Goal: Task Accomplishment & Management: Manage account settings

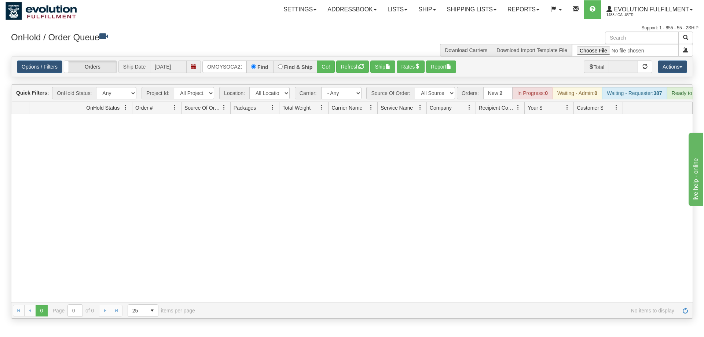
scroll to position [0, 10]
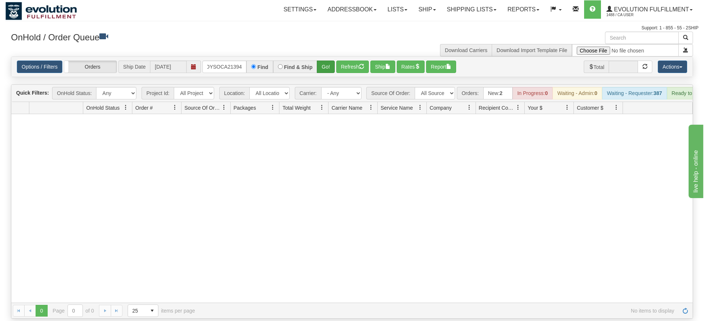
type input "OMOYSOCA21394"
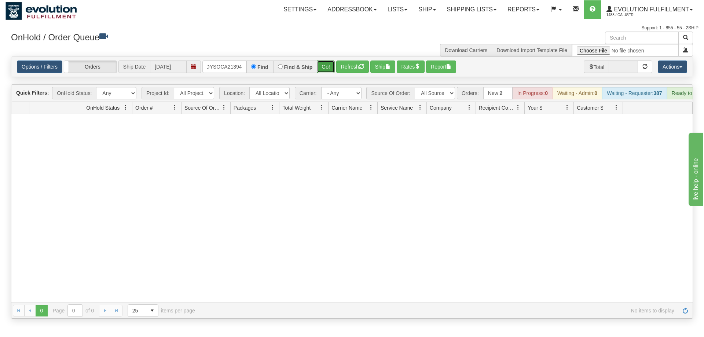
click at [324, 68] on div "Is equal to Is not equal to Contains Does not contains CAD USD EUR ZAR RON ANG …" at bounding box center [351, 187] width 693 height 262
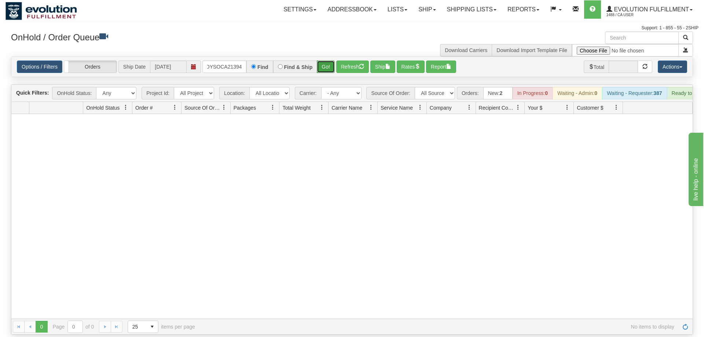
click at [324, 61] on button "Go!" at bounding box center [326, 66] width 18 height 12
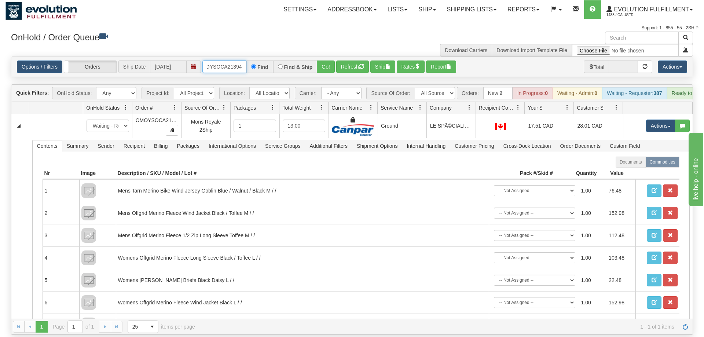
click at [238, 60] on input "OMOYSOCA21394" at bounding box center [224, 66] width 44 height 12
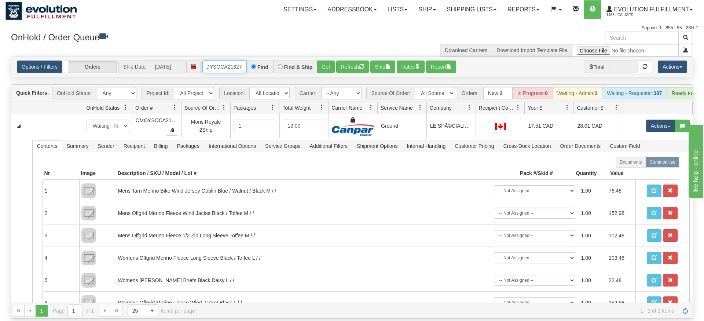
type input "OMOYSOCA21327"
click at [321, 70] on div "Is equal to Is not equal to Contains Does not contains CAD USD EUR ZAR [PERSON_…" at bounding box center [351, 187] width 693 height 262
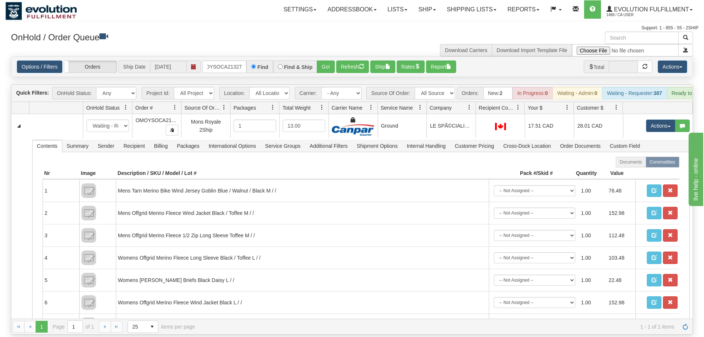
click at [323, 66] on div "Options / Filters Group Shipments Orders Ship Date 08/26/2025 OMOYSOCA21327 Fin…" at bounding box center [351, 67] width 681 height 20
click at [332, 60] on button "Go!" at bounding box center [326, 66] width 18 height 12
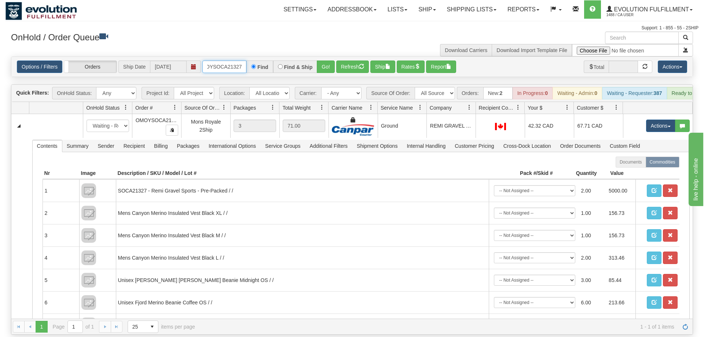
click at [218, 60] on input "OMOYSOCA21327" at bounding box center [224, 66] width 44 height 12
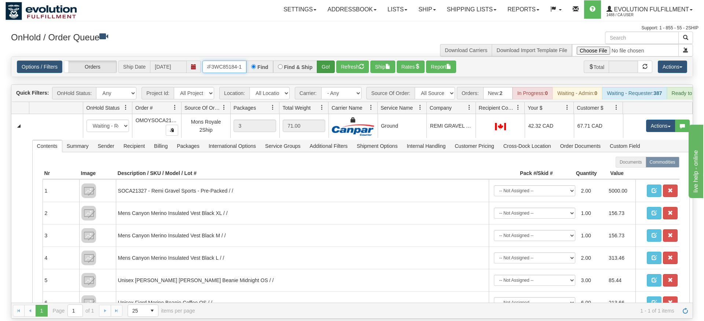
type input "OGF3WC85184-1"
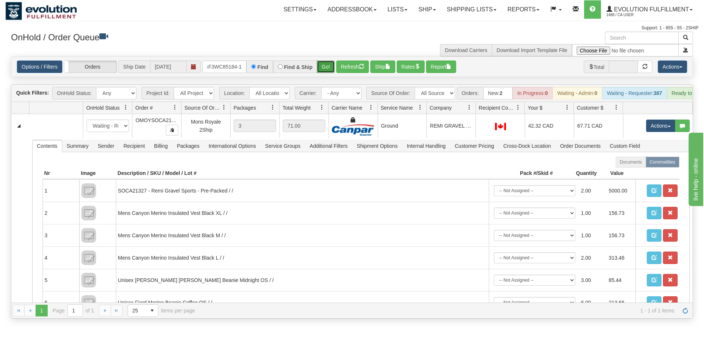
click at [328, 73] on div "Is equal to Is not equal to Contains Does not contains CAD USD EUR ZAR [PERSON_…" at bounding box center [351, 187] width 693 height 262
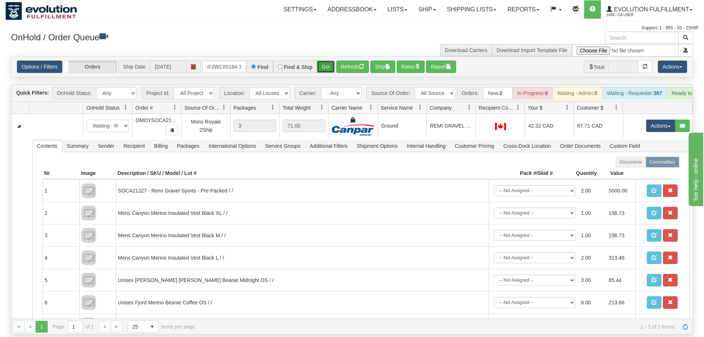
click at [328, 60] on button "Go!" at bounding box center [326, 66] width 18 height 12
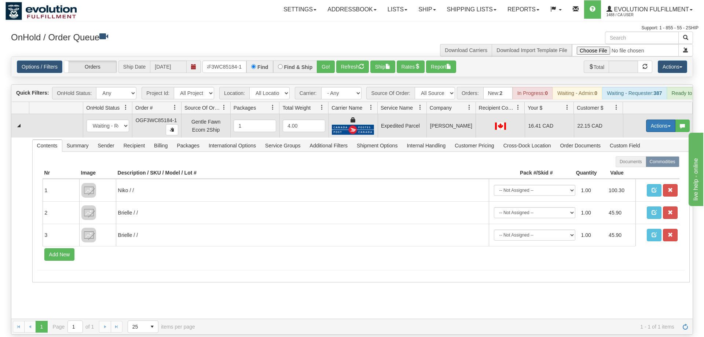
click at [662, 120] on button "Actions" at bounding box center [660, 126] width 29 height 12
click at [635, 165] on span "Ship" at bounding box center [631, 168] width 15 height 6
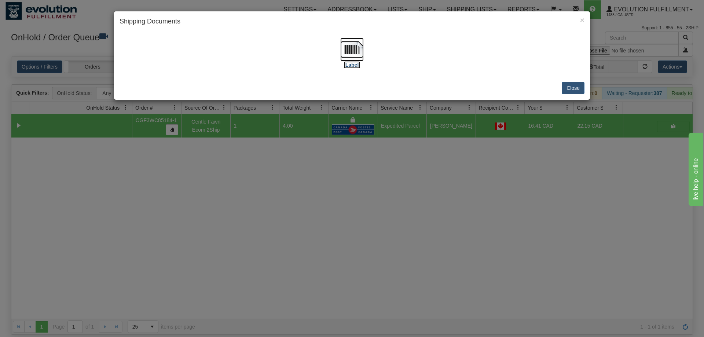
click at [360, 48] on img at bounding box center [351, 49] width 23 height 23
drag, startPoint x: 328, startPoint y: 299, endPoint x: 311, endPoint y: 235, distance: 66.2
click at [331, 292] on div "× Shipping Documents [Label] Close" at bounding box center [352, 168] width 704 height 337
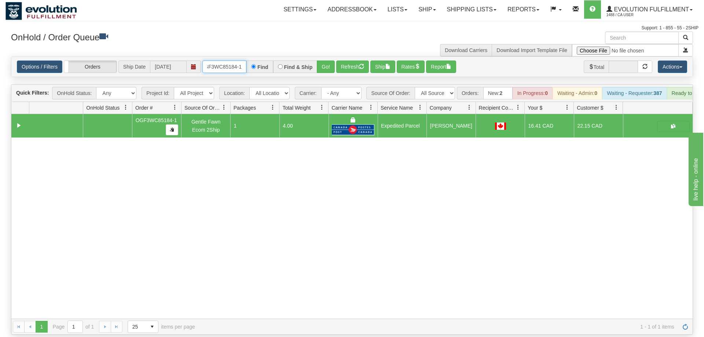
click at [226, 60] on input "OGF3WC85184-1" at bounding box center [224, 66] width 44 height 12
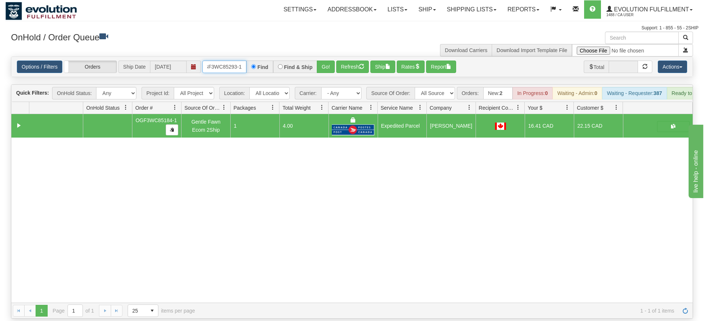
type input "OGF3WC85293-1"
click at [336, 75] on div "Is equal to Is not equal to Contains Does not contains CAD USD EUR ZAR [PERSON_…" at bounding box center [351, 187] width 693 height 262
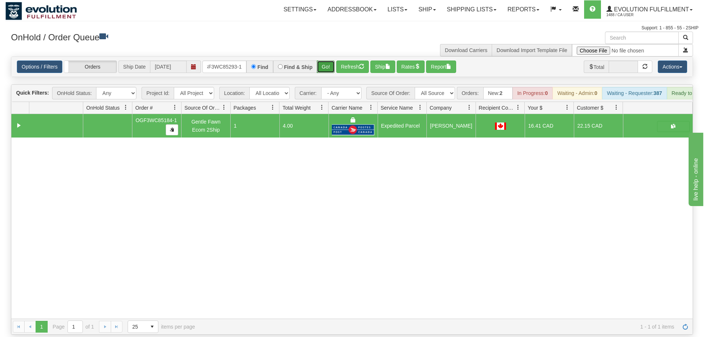
click at [327, 60] on button "Go!" at bounding box center [326, 66] width 18 height 12
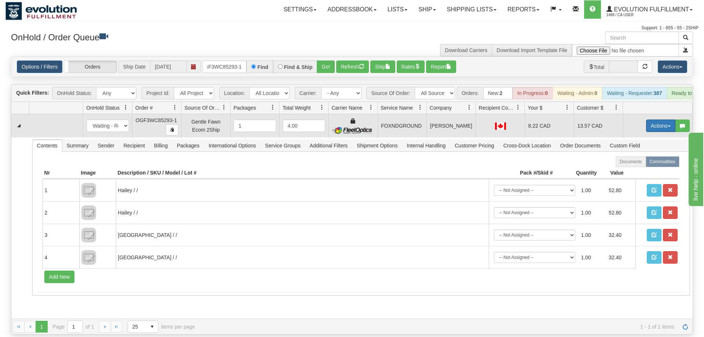
click at [651, 120] on button "Actions" at bounding box center [660, 126] width 29 height 12
click at [641, 163] on link "Ship" at bounding box center [645, 168] width 59 height 10
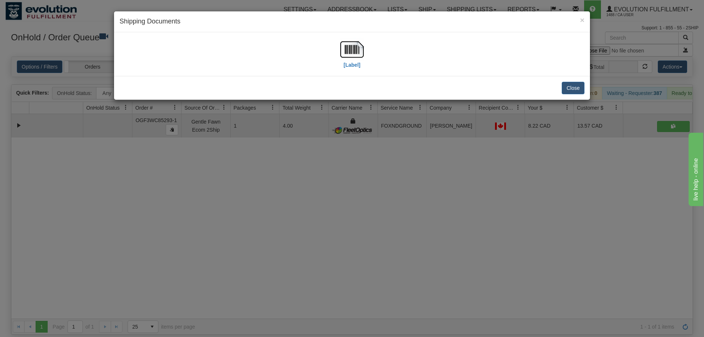
click at [334, 41] on div "[Label]" at bounding box center [352, 54] width 465 height 33
click at [340, 48] on img at bounding box center [351, 49] width 23 height 23
drag, startPoint x: 357, startPoint y: 228, endPoint x: 361, endPoint y: 212, distance: 17.1
click at [361, 212] on div "× Shipping Documents [Label] Close" at bounding box center [352, 168] width 704 height 337
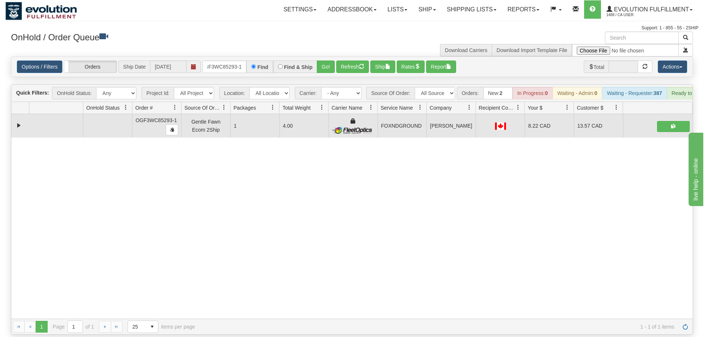
click at [238, 63] on div "Options / Filters Group Shipments Orders Ship Date 08/26/2025 OGF3WC85293-1 Fin…" at bounding box center [351, 67] width 681 height 20
click at [235, 60] on input "OGF3WC85293-1" at bounding box center [224, 66] width 44 height 12
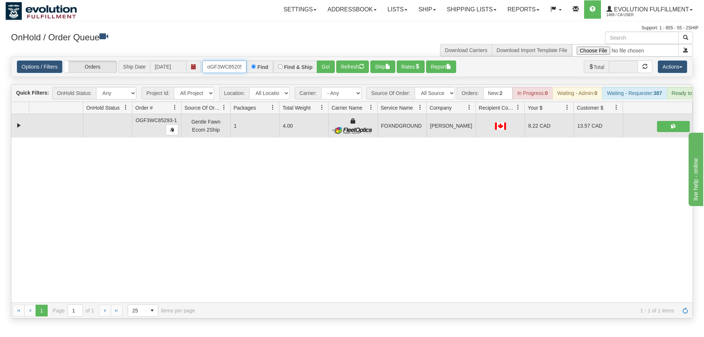
scroll to position [0, 6]
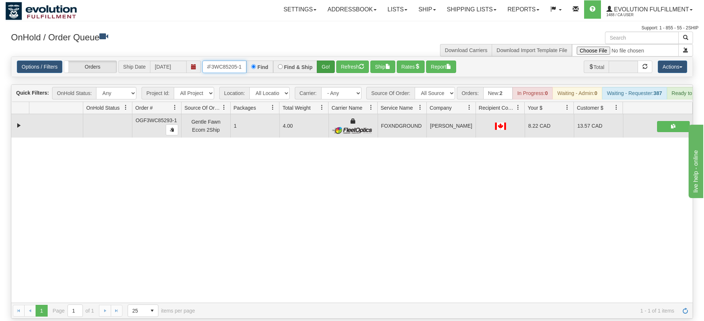
type input "oGF3WC85205-1"
drag, startPoint x: 328, startPoint y: 50, endPoint x: 328, endPoint y: 55, distance: 4.8
click at [328, 66] on div "Options / Filters Group Shipments Orders Ship Date 08/26/2025 oGF3WC85205-1 Fin…" at bounding box center [352, 66] width 682 height 21
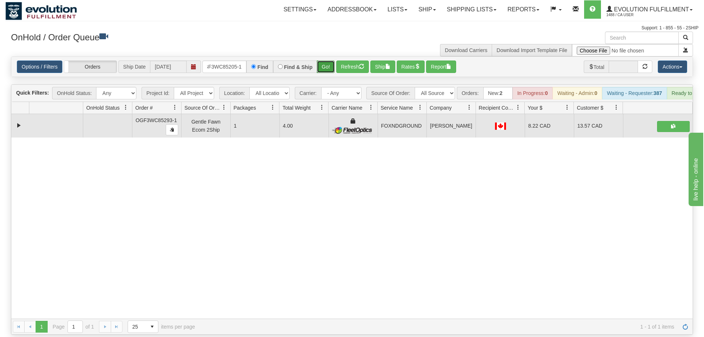
click at [328, 60] on button "Go!" at bounding box center [326, 66] width 18 height 12
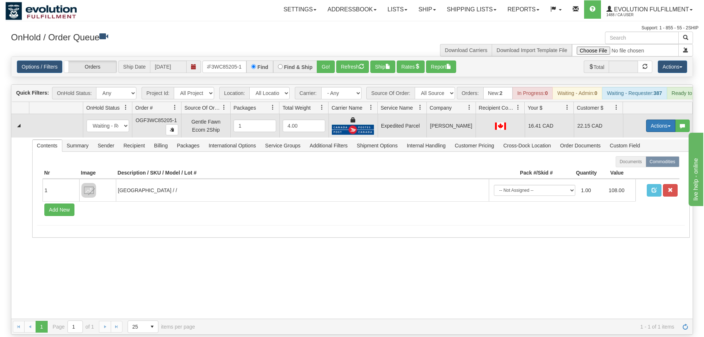
click at [655, 120] on button "Actions" at bounding box center [660, 126] width 29 height 12
click at [638, 163] on link "Ship" at bounding box center [645, 168] width 59 height 10
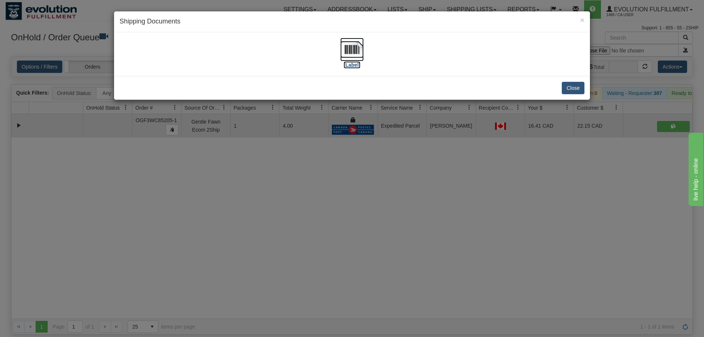
click at [344, 57] on img at bounding box center [351, 49] width 23 height 23
drag, startPoint x: 491, startPoint y: 209, endPoint x: 478, endPoint y: 201, distance: 15.0
click at [483, 203] on div "× Shipping Documents [Label] Close" at bounding box center [352, 168] width 704 height 337
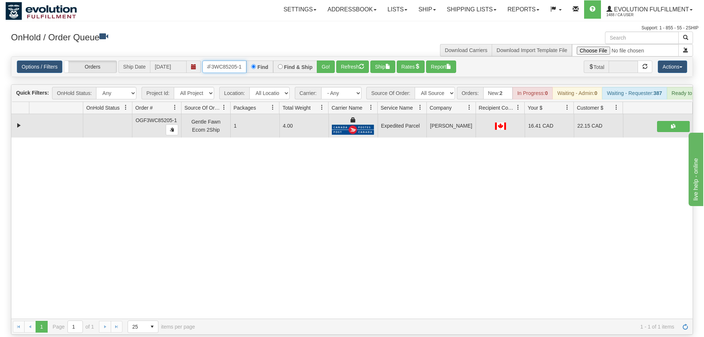
click at [240, 60] on input "oGF3WC85205-1" at bounding box center [224, 66] width 44 height 12
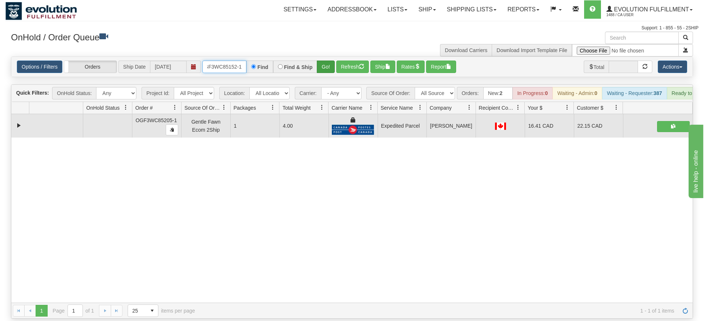
type input "OGF3WC85152-1"
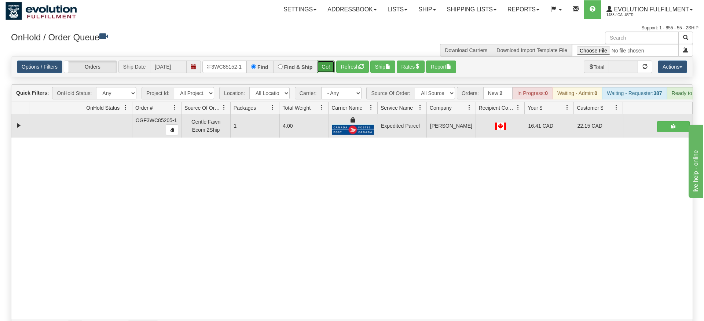
click at [326, 70] on div "Is equal to Is not equal to Contains Does not contains CAD USD EUR ZAR [PERSON_…" at bounding box center [351, 195] width 693 height 278
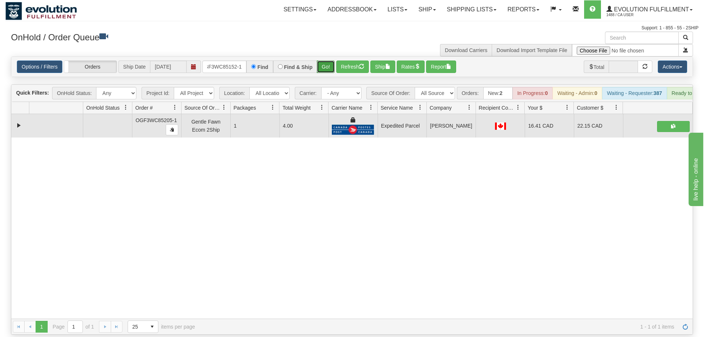
click at [327, 60] on button "Go!" at bounding box center [326, 66] width 18 height 12
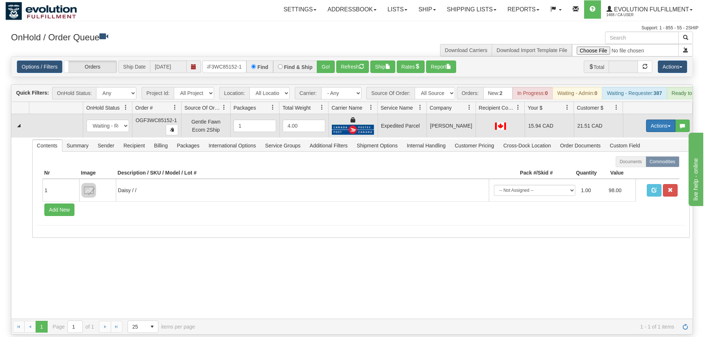
click at [657, 120] on button "Actions" at bounding box center [660, 126] width 29 height 12
click at [631, 165] on span "Ship" at bounding box center [631, 168] width 15 height 6
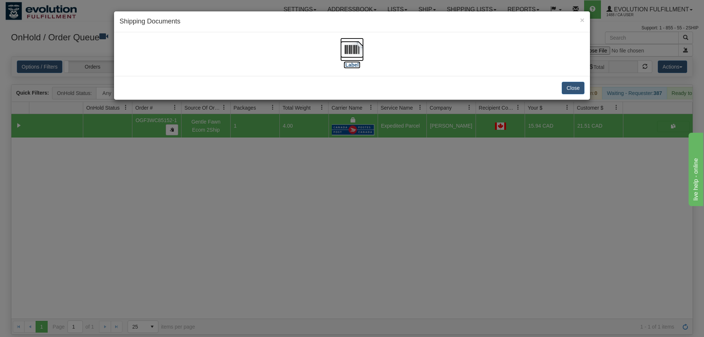
click at [352, 52] on img at bounding box center [351, 49] width 23 height 23
drag, startPoint x: 318, startPoint y: 202, endPoint x: 254, endPoint y: 104, distance: 117.1
click at [323, 198] on div "× Shipping Documents [Label] Close" at bounding box center [352, 168] width 704 height 337
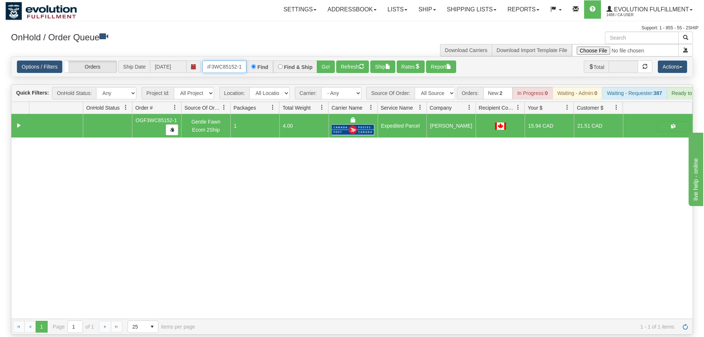
click at [220, 60] on input "OGF3WC85152-1" at bounding box center [224, 66] width 44 height 12
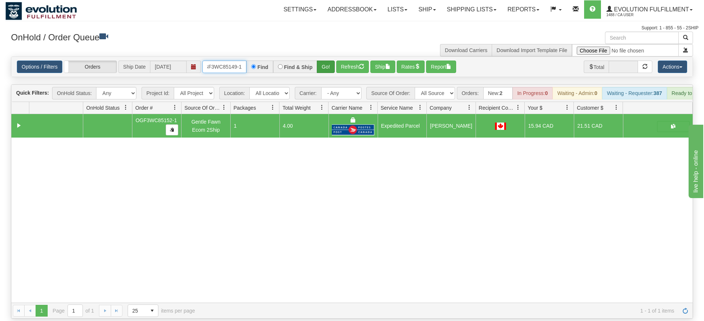
type input "OGF3WC85149-1"
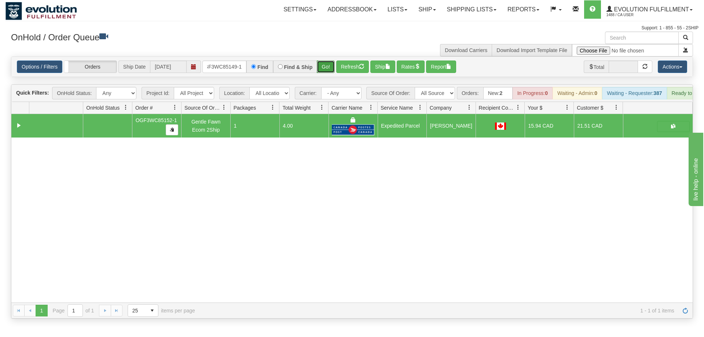
click at [330, 74] on div "Is equal to Is not equal to Contains Does not contains CAD USD EUR ZAR [PERSON_…" at bounding box center [351, 187] width 693 height 262
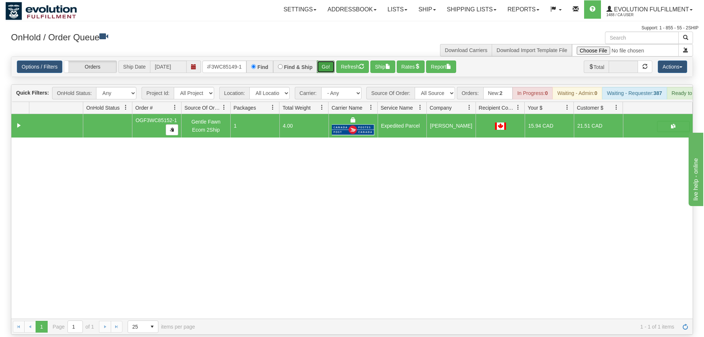
click at [331, 60] on button "Go!" at bounding box center [326, 66] width 18 height 12
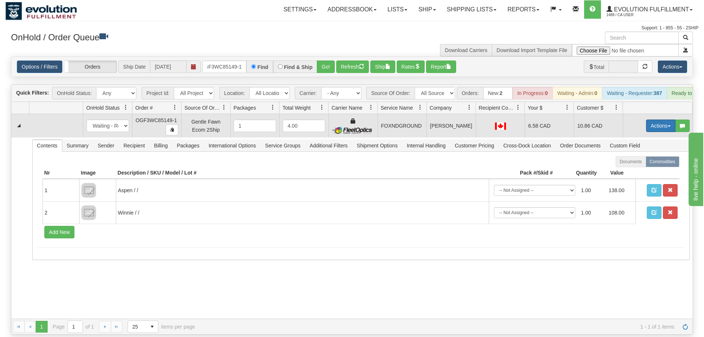
click at [665, 120] on button "Actions" at bounding box center [660, 126] width 29 height 12
click at [634, 163] on link "Ship" at bounding box center [645, 168] width 59 height 10
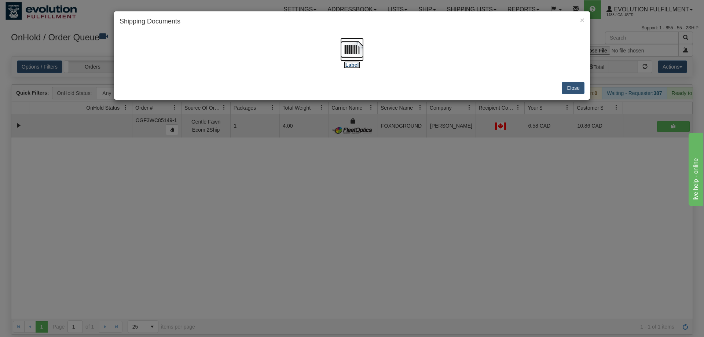
click at [342, 53] on img at bounding box center [351, 49] width 23 height 23
click at [275, 198] on div "× Shipping Documents [Label] Close" at bounding box center [352, 168] width 704 height 337
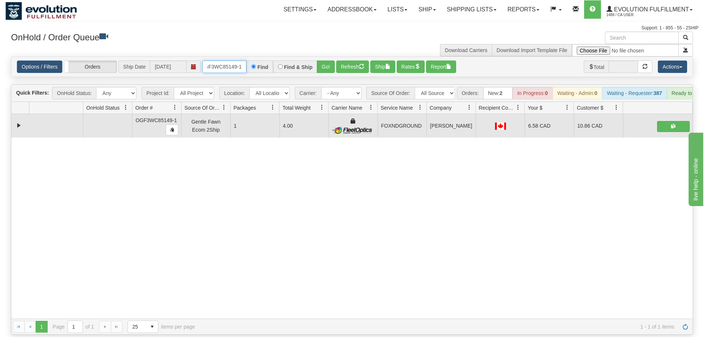
click at [226, 60] on input "OGF3WC85149-1" at bounding box center [224, 66] width 44 height 12
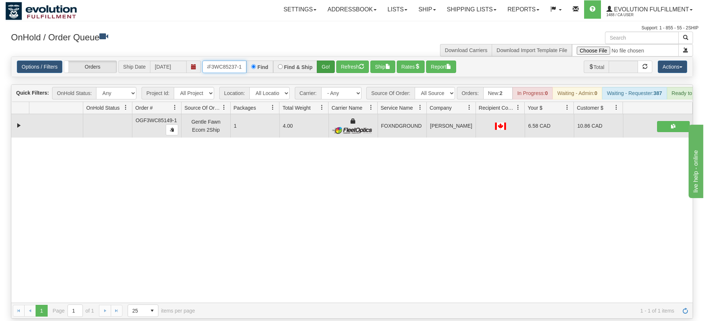
type input "OGF3WC85237-1"
click at [333, 73] on div "Is equal to Is not equal to Contains Does not contains CAD USD EUR ZAR [PERSON_…" at bounding box center [351, 187] width 693 height 262
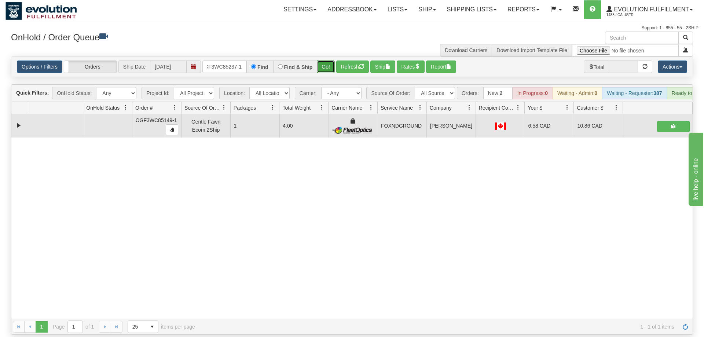
click at [334, 60] on button "Go!" at bounding box center [326, 66] width 18 height 12
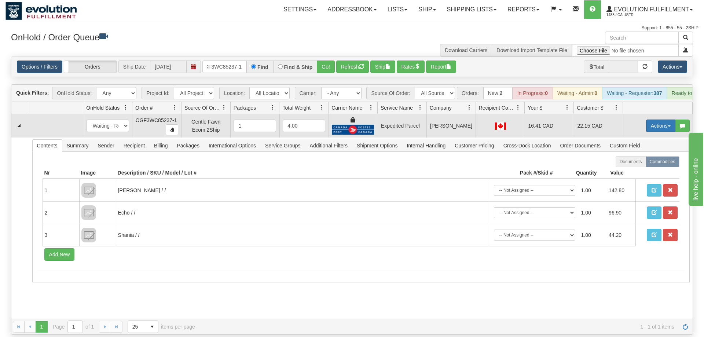
click at [662, 120] on button "Actions" at bounding box center [660, 126] width 29 height 12
click at [641, 163] on link "Ship" at bounding box center [645, 168] width 59 height 10
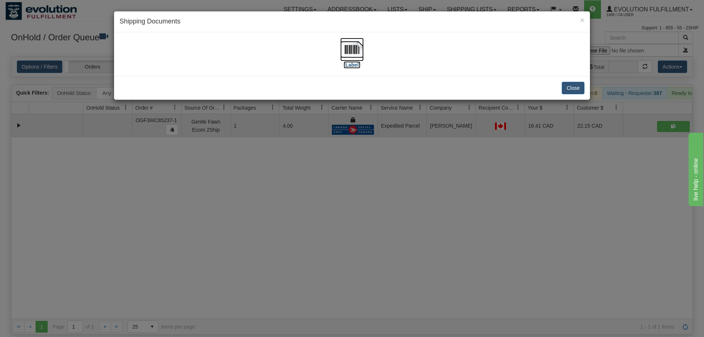
click at [356, 46] on img at bounding box center [351, 49] width 23 height 23
click at [262, 194] on div "× Shipping Documents [Label] Close" at bounding box center [352, 168] width 704 height 337
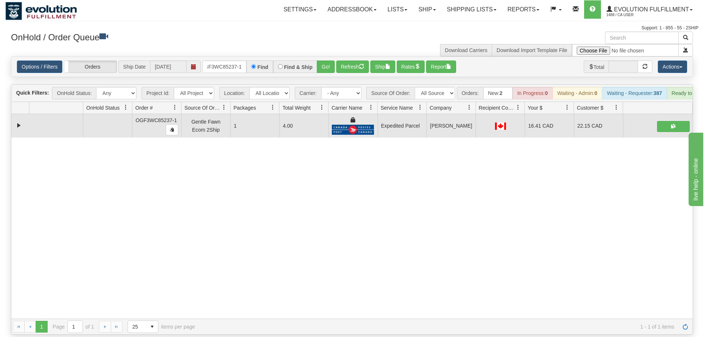
click at [229, 57] on div "Options / Filters Group Shipments Orders Ship Date 08/26/2025 OGF3WC85237-1 Fin…" at bounding box center [351, 67] width 681 height 20
click at [234, 60] on input "OGF3WC85237-1" at bounding box center [224, 66] width 44 height 12
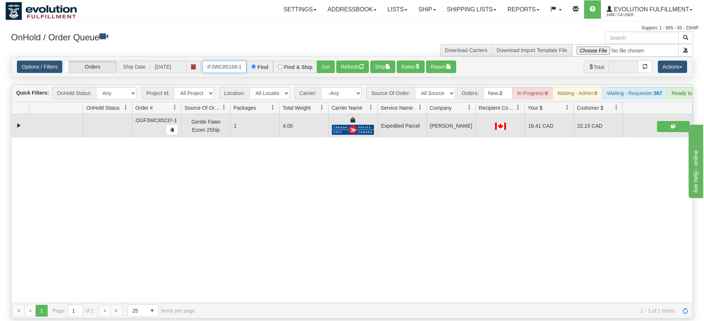
type input "oGF3WC85169-1"
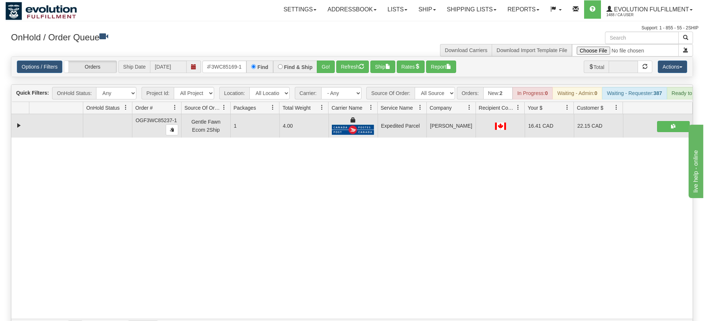
drag, startPoint x: 336, startPoint y: 56, endPoint x: 328, endPoint y: 65, distance: 12.2
click at [335, 72] on div "Is equal to Is not equal to Contains Does not contains CAD USD EUR ZAR [PERSON_…" at bounding box center [351, 195] width 693 height 278
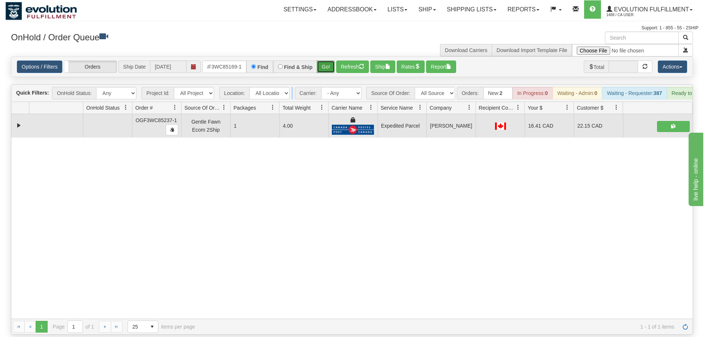
click at [327, 60] on button "Go!" at bounding box center [326, 66] width 18 height 12
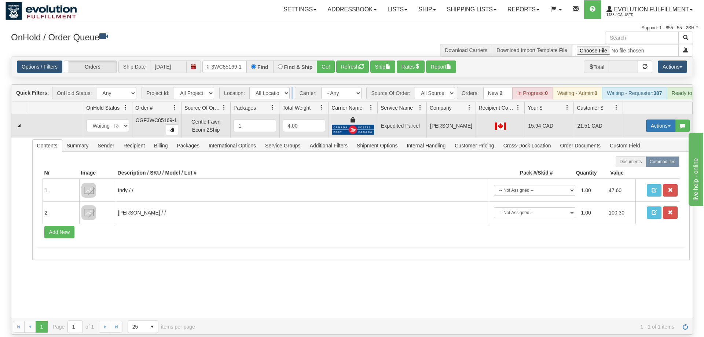
click at [647, 120] on button "Actions" at bounding box center [660, 126] width 29 height 12
click at [628, 165] on span "Ship" at bounding box center [631, 168] width 15 height 6
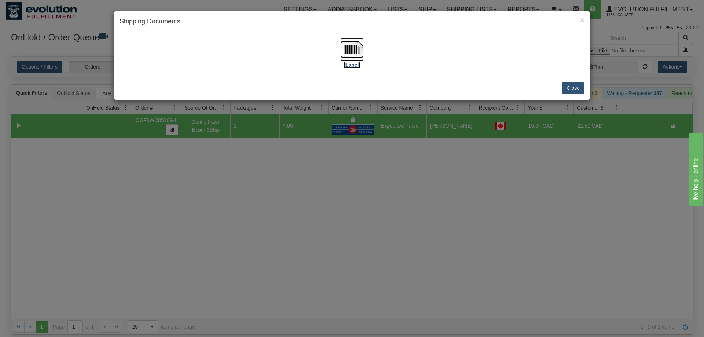
click at [361, 54] on img at bounding box center [351, 49] width 23 height 23
drag, startPoint x: 276, startPoint y: 232, endPoint x: 214, endPoint y: 100, distance: 146.3
click at [280, 230] on div "× Shipping Documents [Label] Close" at bounding box center [352, 168] width 704 height 337
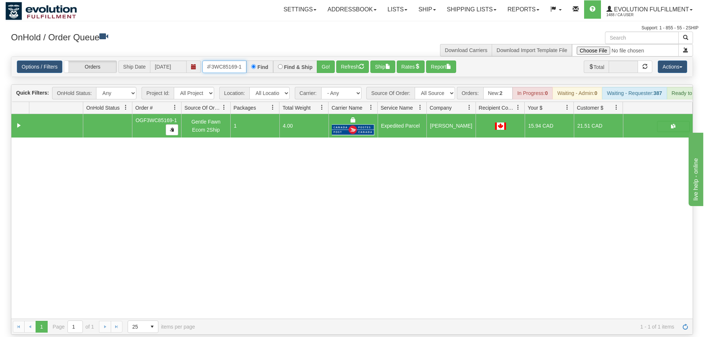
click at [218, 60] on input "oGF3WC85169-1" at bounding box center [224, 66] width 44 height 12
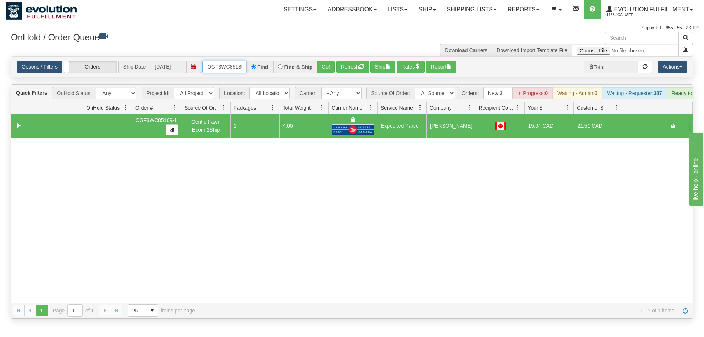
scroll to position [0, 7]
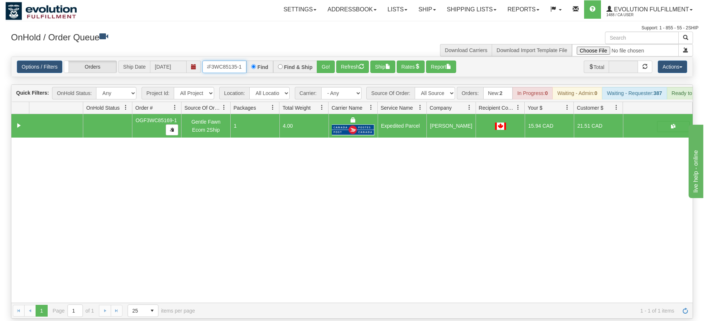
type input "OGF3WC85135-1"
click at [331, 67] on div "Is equal to Is not equal to Contains Does not contains CAD USD EUR ZAR [PERSON_…" at bounding box center [351, 187] width 693 height 262
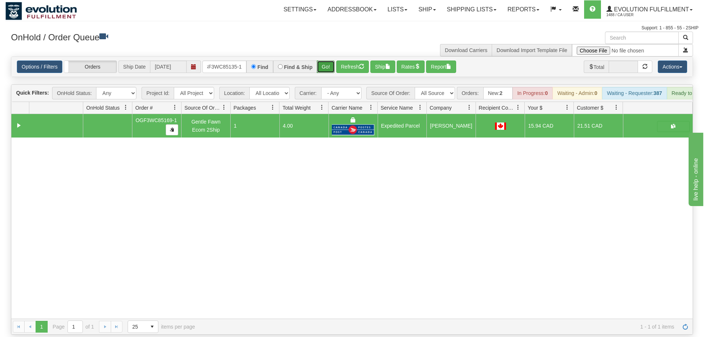
click at [327, 60] on button "Go!" at bounding box center [326, 66] width 18 height 12
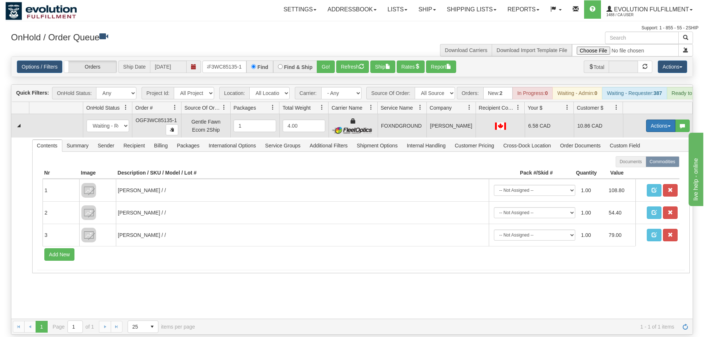
click at [659, 120] on button "Actions" at bounding box center [660, 126] width 29 height 12
click at [630, 165] on span "Ship" at bounding box center [631, 168] width 15 height 6
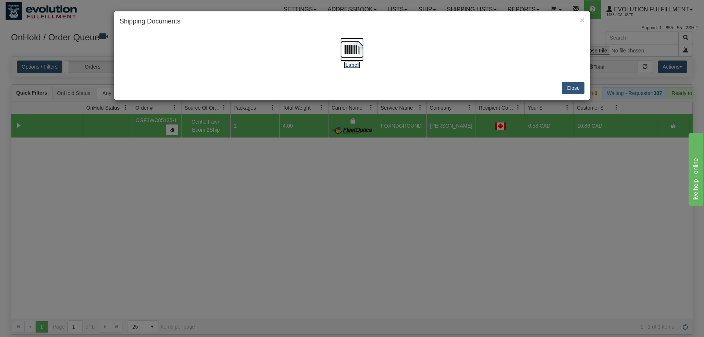
click at [353, 50] on img at bounding box center [351, 49] width 23 height 23
drag, startPoint x: 341, startPoint y: 210, endPoint x: 339, endPoint y: 165, distance: 45.1
click at [342, 207] on div "× Shipping Documents [Label] Close" at bounding box center [352, 168] width 704 height 337
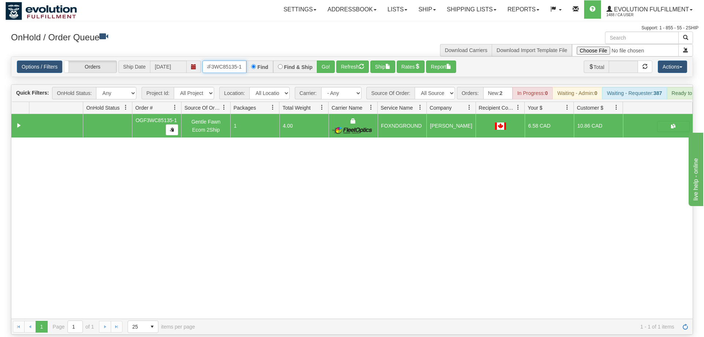
click at [220, 60] on input "OGF3WC85135-1" at bounding box center [224, 66] width 44 height 12
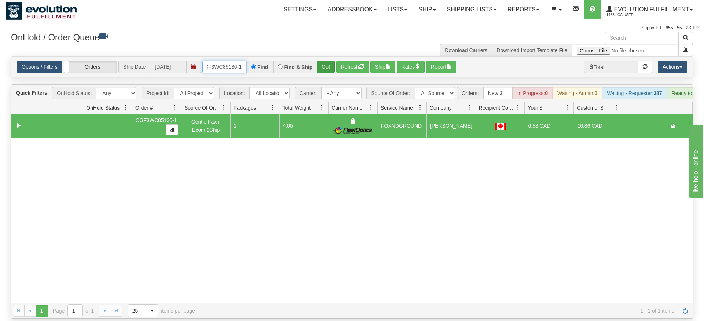
type input "OGF3WC85136-1"
drag, startPoint x: 319, startPoint y: 60, endPoint x: 320, endPoint y: 73, distance: 13.6
click at [320, 74] on div "Is equal to Is not equal to Contains Does not contains CAD USD EUR ZAR [PERSON_…" at bounding box center [351, 187] width 693 height 262
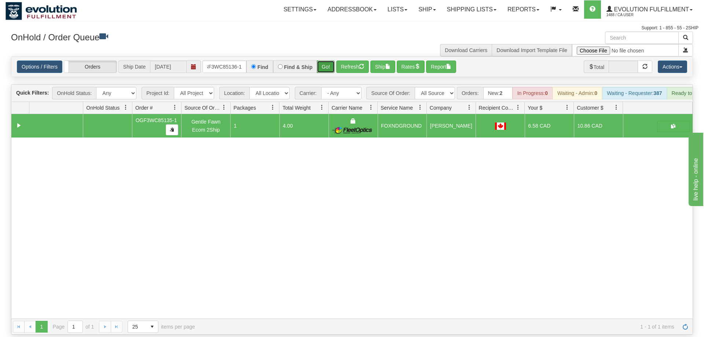
click at [326, 60] on button "Go!" at bounding box center [326, 66] width 18 height 12
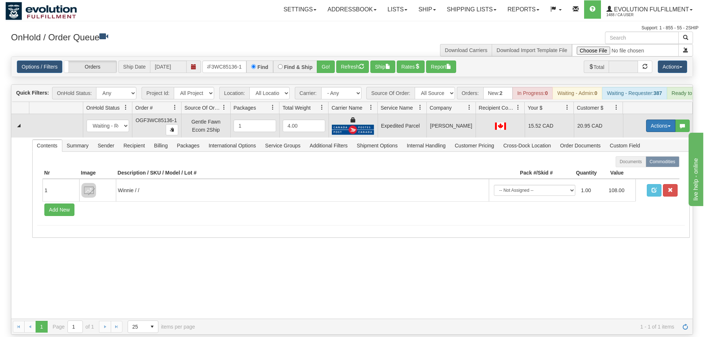
click at [658, 120] on button "Actions" at bounding box center [660, 126] width 29 height 12
click at [636, 165] on span "Ship" at bounding box center [631, 168] width 15 height 6
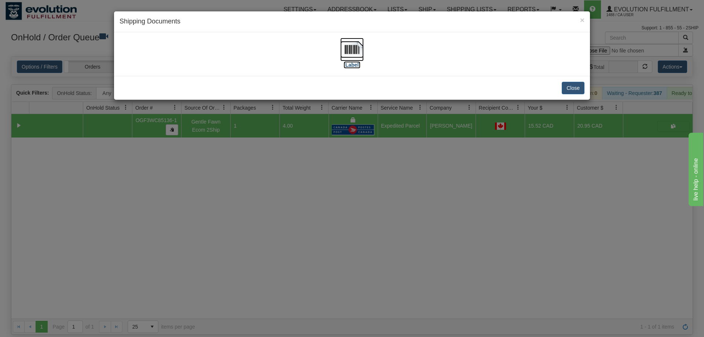
click at [343, 50] on img at bounding box center [351, 49] width 23 height 23
click at [353, 196] on div "× Shipping Documents [Label] Close" at bounding box center [352, 168] width 704 height 337
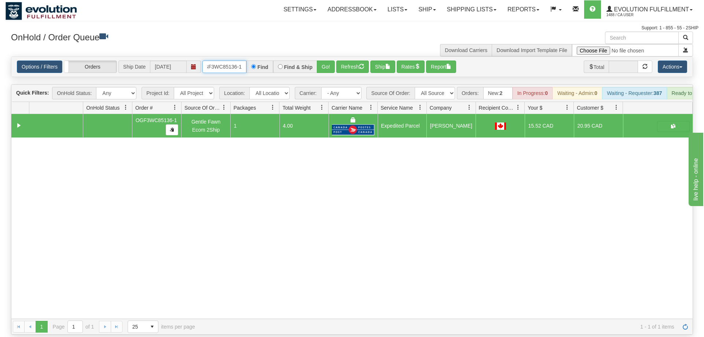
click at [232, 60] on input "OGF3WC85136-1" at bounding box center [224, 66] width 44 height 12
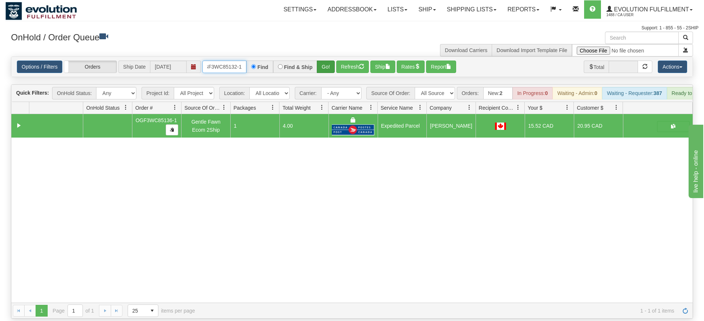
type input "OGF3WC85132-1"
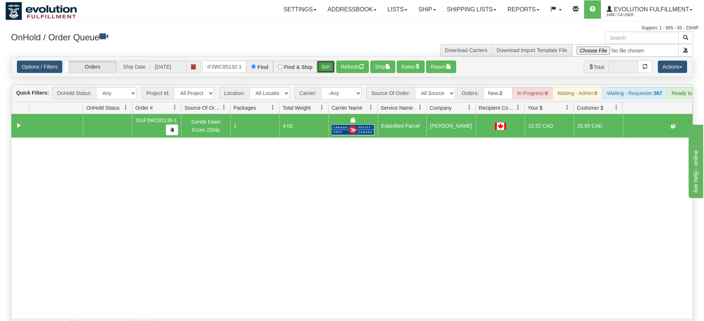
click at [330, 73] on div "Is equal to Is not equal to Contains Does not contains CAD USD EUR ZAR [PERSON_…" at bounding box center [351, 195] width 693 height 278
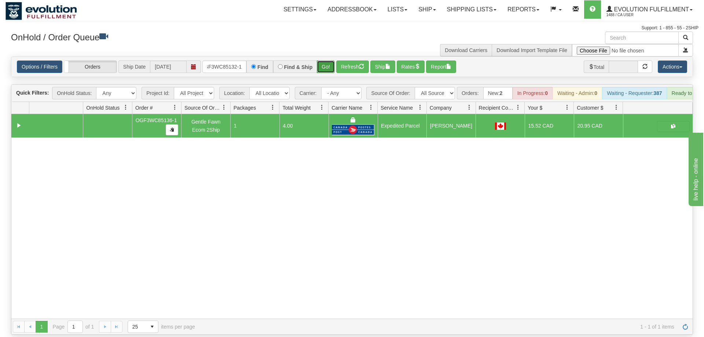
click at [330, 60] on button "Go!" at bounding box center [326, 66] width 18 height 12
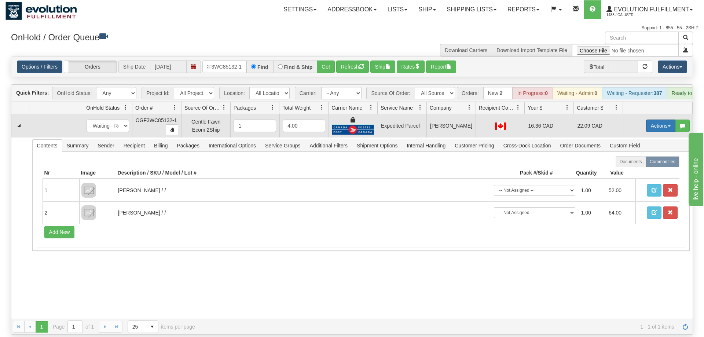
click at [646, 120] on button "Actions" at bounding box center [660, 126] width 29 height 12
click at [638, 163] on link "Ship" at bounding box center [645, 168] width 59 height 10
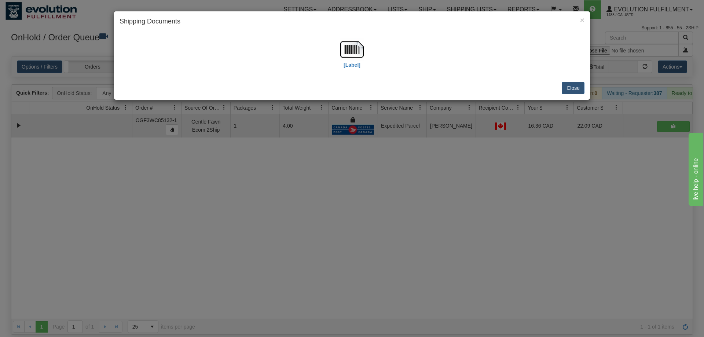
click at [341, 61] on div "[Label]" at bounding box center [351, 54] width 23 height 33
click at [343, 58] on img at bounding box center [351, 49] width 23 height 23
drag, startPoint x: 290, startPoint y: 184, endPoint x: 249, endPoint y: 35, distance: 154.6
click at [290, 184] on div "× Shipping Documents [Label] Close" at bounding box center [352, 168] width 704 height 337
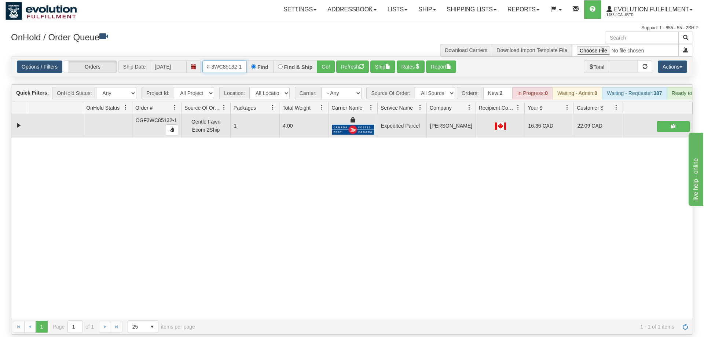
click at [220, 60] on input "OGF3WC85132-1" at bounding box center [224, 66] width 44 height 12
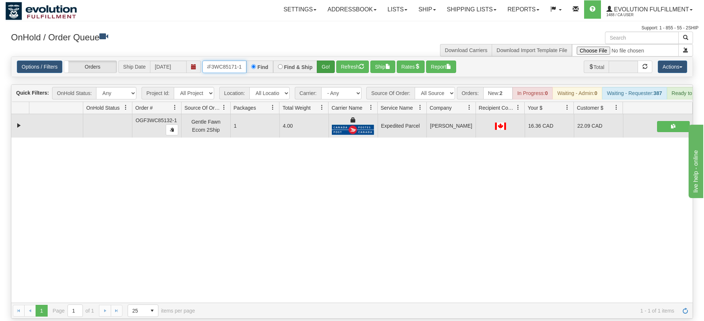
type input "OGF3WC85171-1"
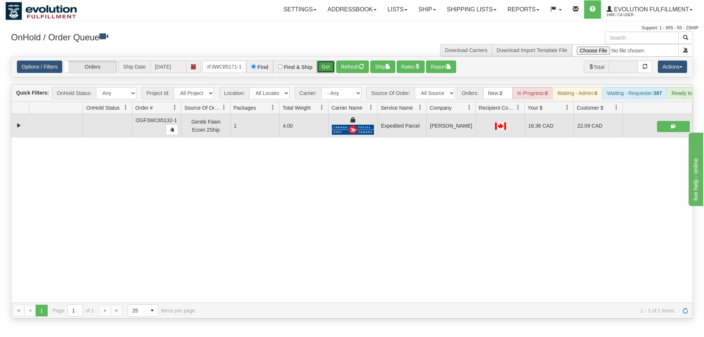
click at [332, 67] on div "Is equal to Is not equal to Contains Does not contains CAD USD EUR ZAR [PERSON_…" at bounding box center [351, 187] width 693 height 262
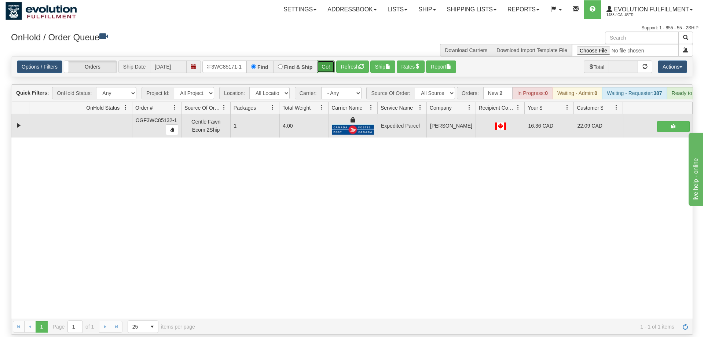
click at [332, 60] on button "Go!" at bounding box center [326, 66] width 18 height 12
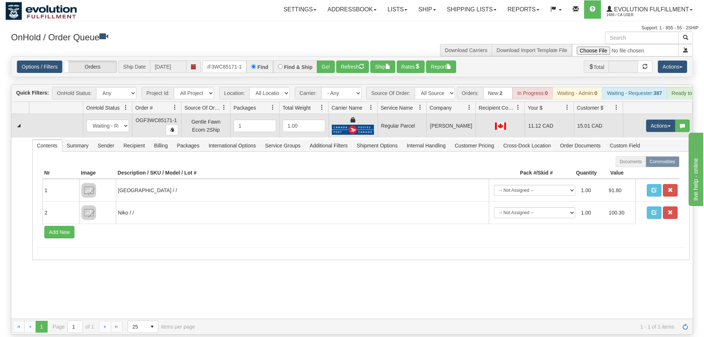
click at [642, 117] on td "Actions Open Refresh Rates Rate All Services Ship Delete Edit Items" at bounding box center [658, 125] width 70 height 23
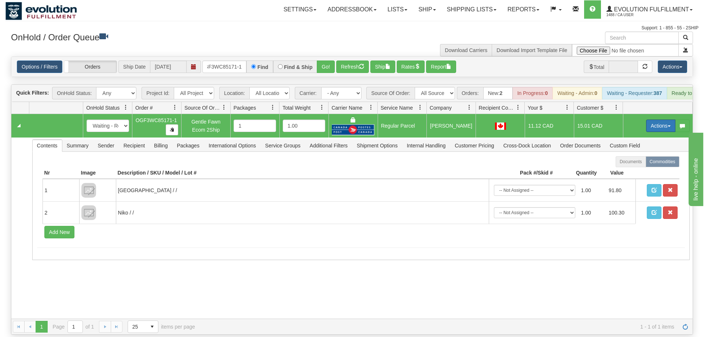
click at [647, 120] on button "Actions" at bounding box center [660, 126] width 29 height 12
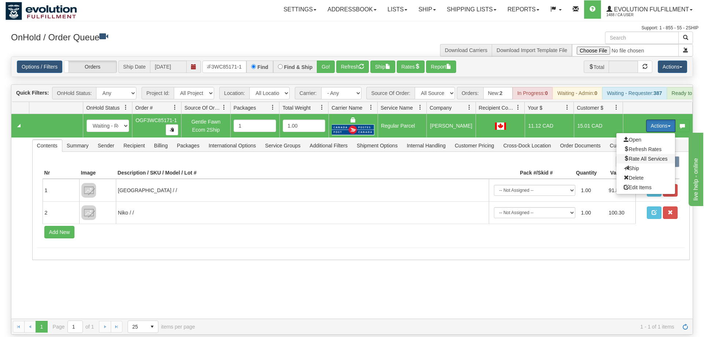
click at [636, 156] on span "Rate All Services" at bounding box center [646, 159] width 44 height 6
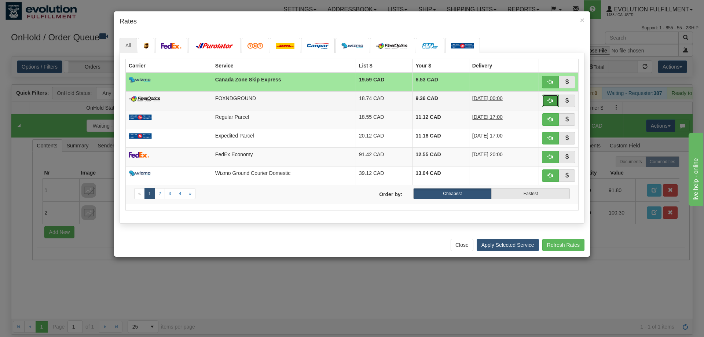
click at [545, 103] on button "button" at bounding box center [550, 101] width 17 height 12
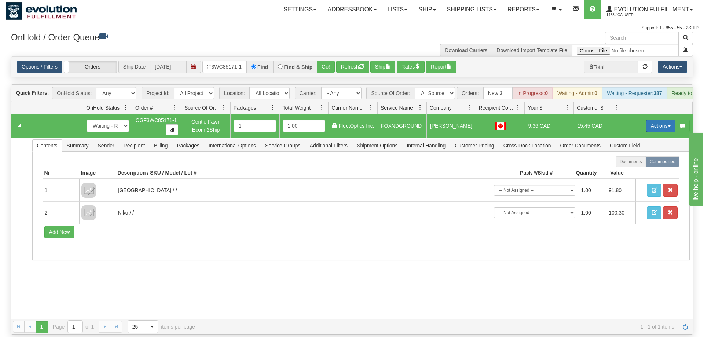
click at [658, 120] on button "Actions" at bounding box center [660, 126] width 29 height 12
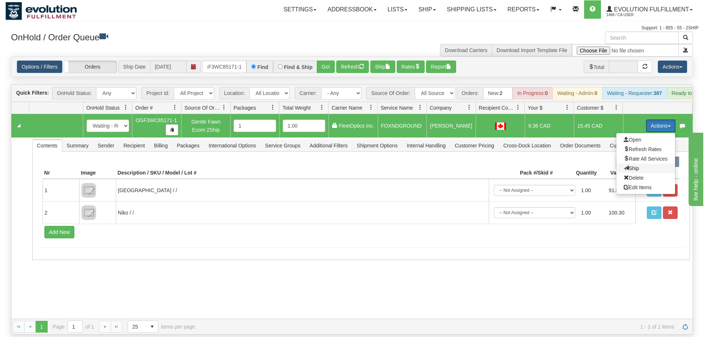
click at [629, 165] on span "Ship" at bounding box center [631, 168] width 15 height 6
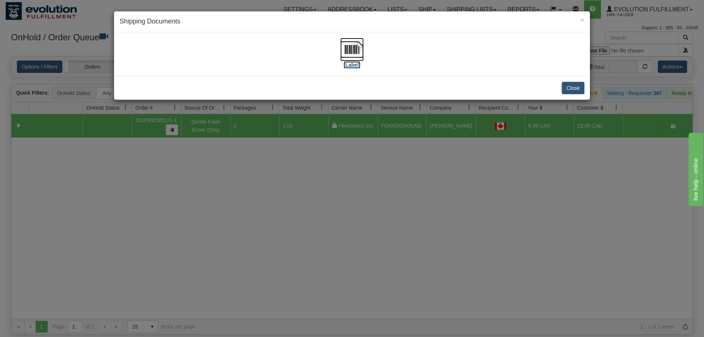
click at [348, 47] on img at bounding box center [351, 49] width 23 height 23
drag, startPoint x: 375, startPoint y: 154, endPoint x: 332, endPoint y: 62, distance: 102.0
click at [377, 151] on div "× Shipping Documents [Label] Close" at bounding box center [352, 168] width 704 height 337
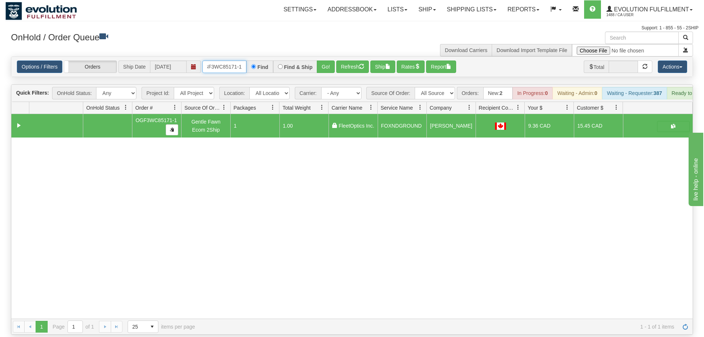
click at [220, 60] on input "OGF3WC85171-1" at bounding box center [224, 66] width 44 height 12
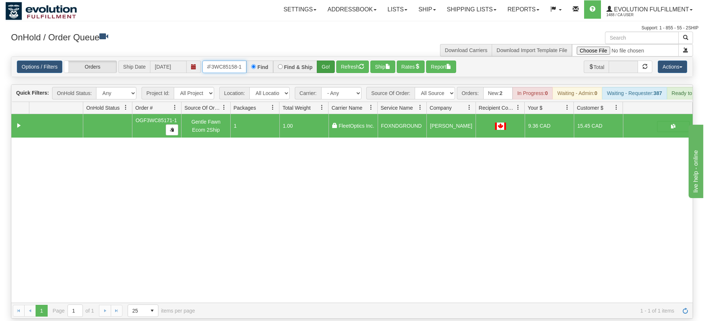
type input "oGF3WC85158-1"
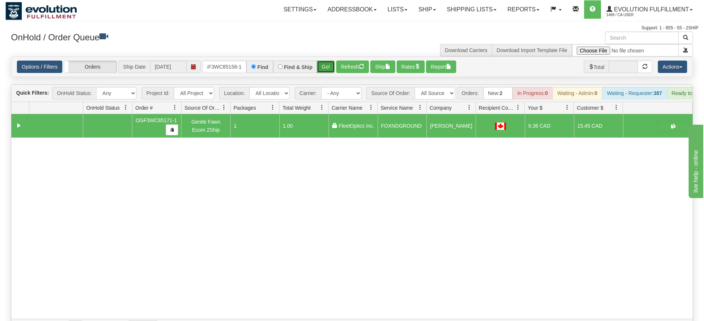
click at [324, 70] on div "Is equal to Is not equal to Contains Does not contains CAD USD EUR ZAR [PERSON_…" at bounding box center [351, 195] width 693 height 278
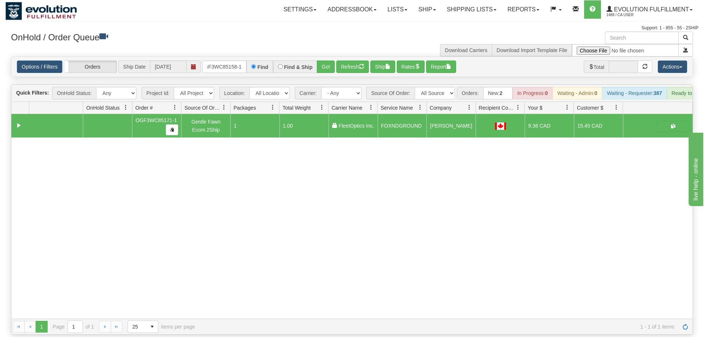
click at [323, 57] on div "Options / Filters Group Shipments Orders Ship Date 08/26/2025 oGF3WC85158-1 Fin…" at bounding box center [351, 67] width 681 height 20
click at [326, 60] on button "Go!" at bounding box center [326, 66] width 18 height 12
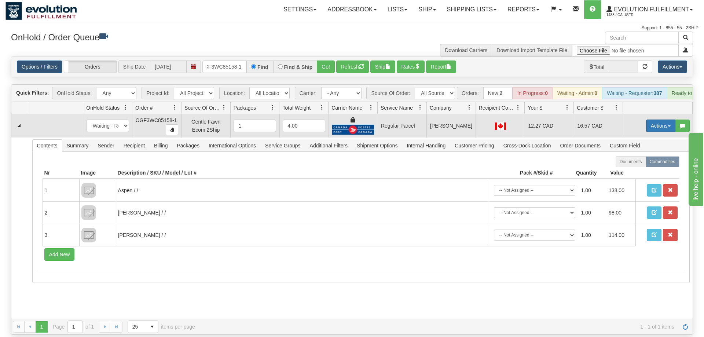
click at [651, 120] on button "Actions" at bounding box center [660, 126] width 29 height 12
click at [644, 156] on span "Rate All Services" at bounding box center [646, 159] width 44 height 6
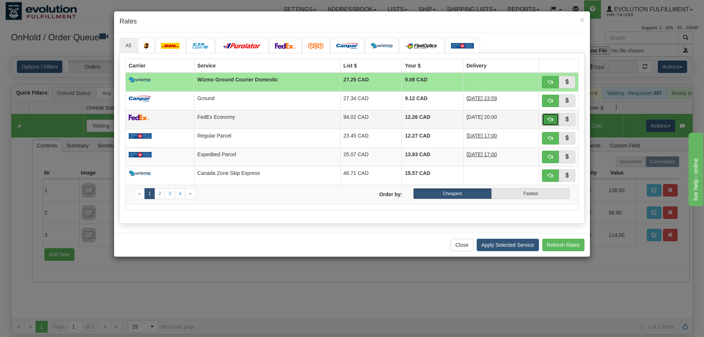
click at [547, 124] on button "button" at bounding box center [550, 119] width 17 height 12
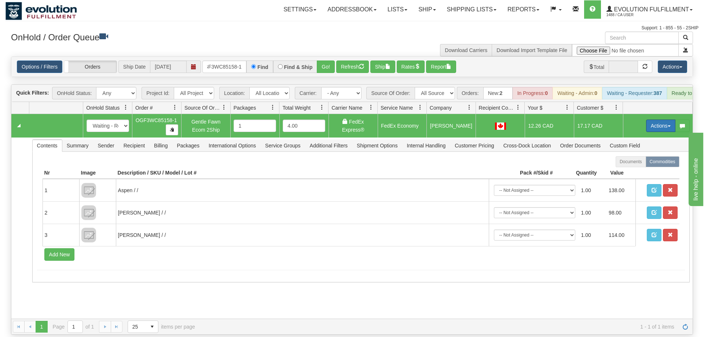
click at [665, 120] on button "Actions" at bounding box center [660, 126] width 29 height 12
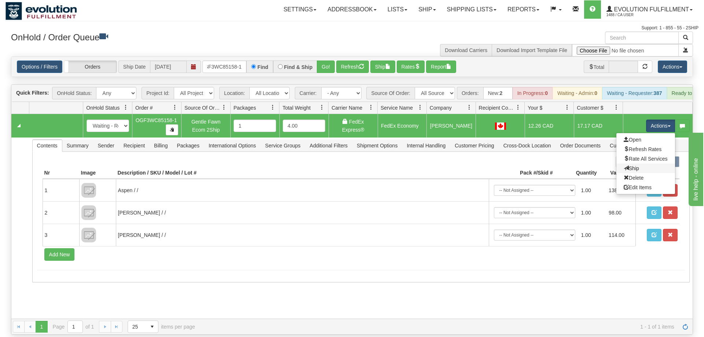
click at [638, 163] on link "Ship" at bounding box center [645, 168] width 59 height 10
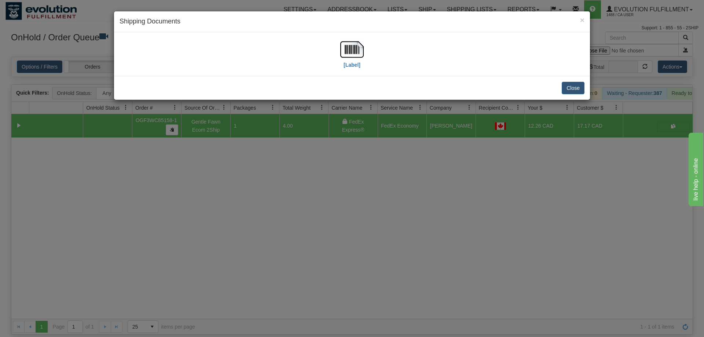
click at [365, 52] on div "[Label]" at bounding box center [352, 54] width 465 height 33
click at [349, 60] on img at bounding box center [351, 49] width 23 height 23
drag, startPoint x: 314, startPoint y: 216, endPoint x: 246, endPoint y: 100, distance: 134.7
click at [314, 214] on div "× Shipping Documents [Label] Close" at bounding box center [352, 168] width 704 height 337
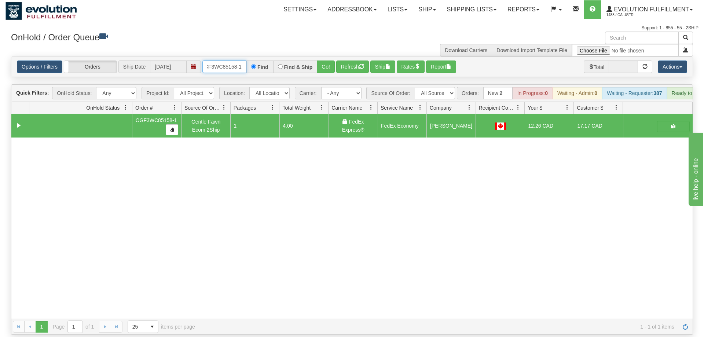
click at [239, 60] on input "oGF3WC85158-1" at bounding box center [224, 66] width 44 height 12
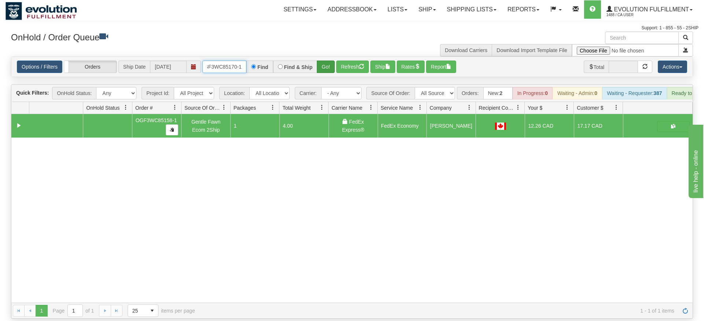
type input "oGF3WC85170-1"
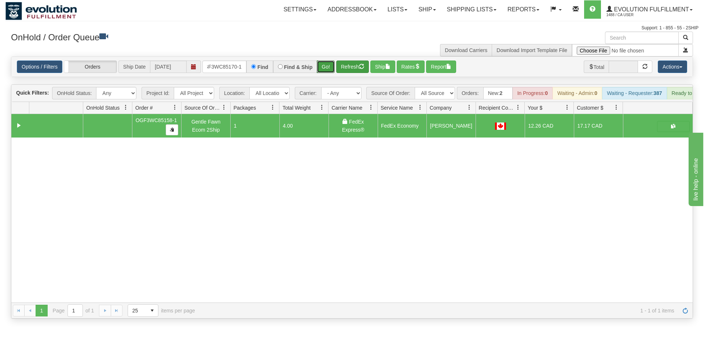
drag, startPoint x: 328, startPoint y: 60, endPoint x: 338, endPoint y: 60, distance: 9.5
click at [329, 76] on div "Is equal to Is not equal to Contains Does not contains CAD USD EUR ZAR [PERSON_…" at bounding box center [351, 187] width 693 height 262
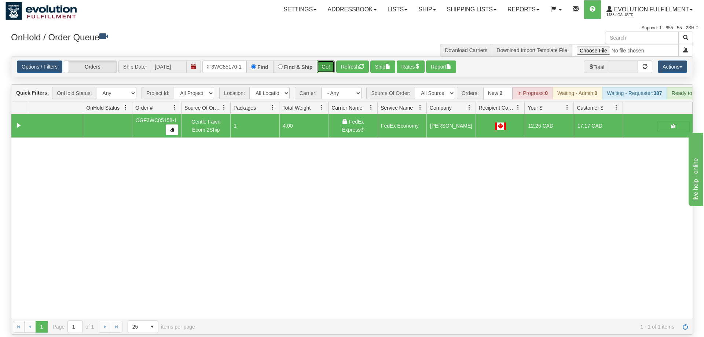
click at [329, 60] on button "Go!" at bounding box center [326, 66] width 18 height 12
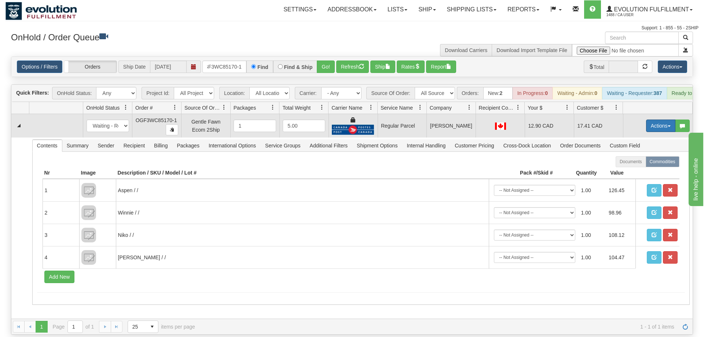
click at [649, 120] on button "Actions" at bounding box center [660, 126] width 29 height 12
click at [643, 156] on span "Rate All Services" at bounding box center [646, 159] width 44 height 6
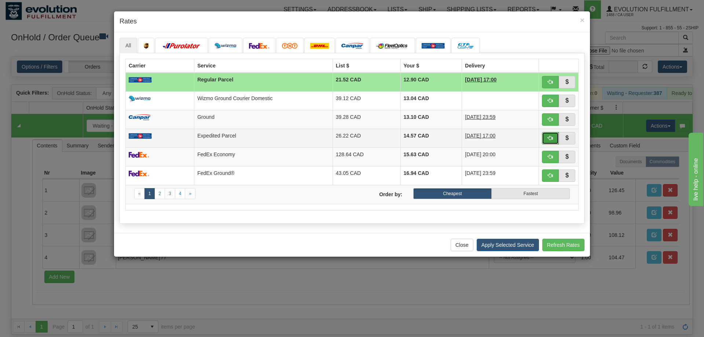
click at [545, 136] on button "button" at bounding box center [550, 138] width 17 height 12
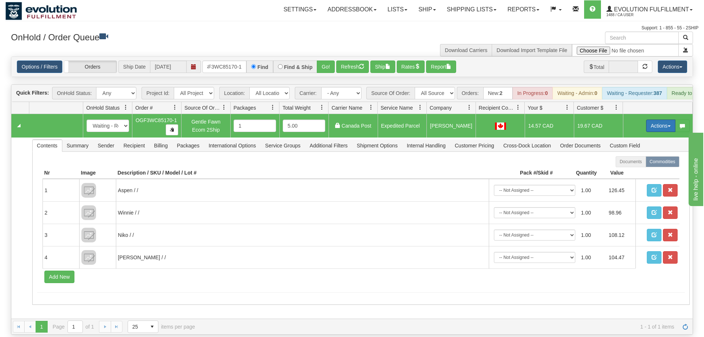
click at [653, 120] on button "Actions" at bounding box center [660, 126] width 29 height 12
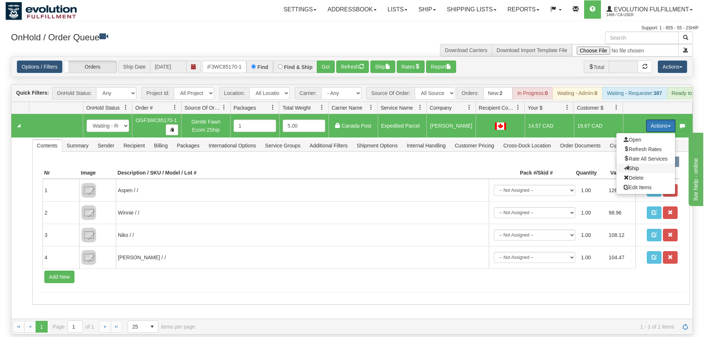
click at [637, 165] on span "Ship" at bounding box center [631, 168] width 15 height 6
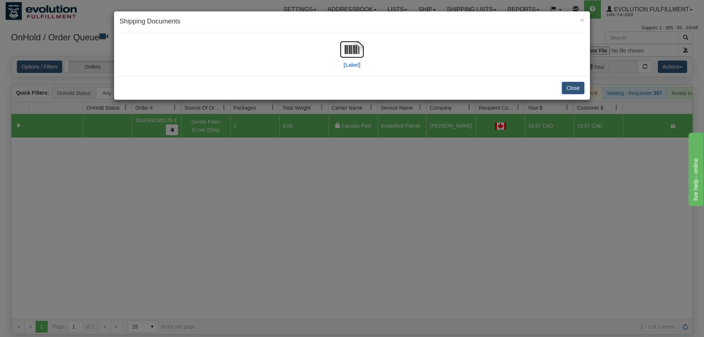
click at [359, 36] on div "[Label]" at bounding box center [352, 54] width 476 height 44
click at [362, 56] on img at bounding box center [351, 49] width 23 height 23
click at [327, 241] on div "× Shipping Documents [Label] Close" at bounding box center [352, 168] width 704 height 337
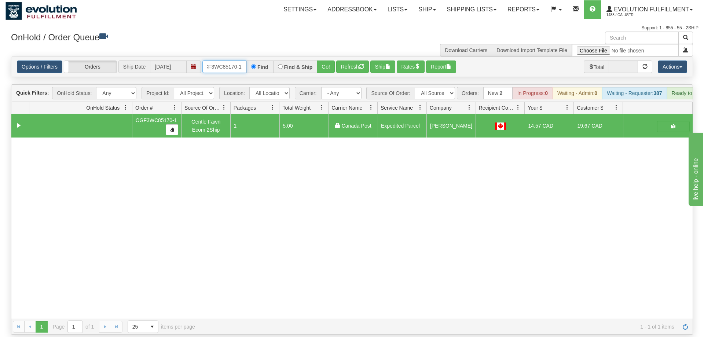
click at [243, 60] on input "oGF3WC85170-1" at bounding box center [224, 66] width 44 height 12
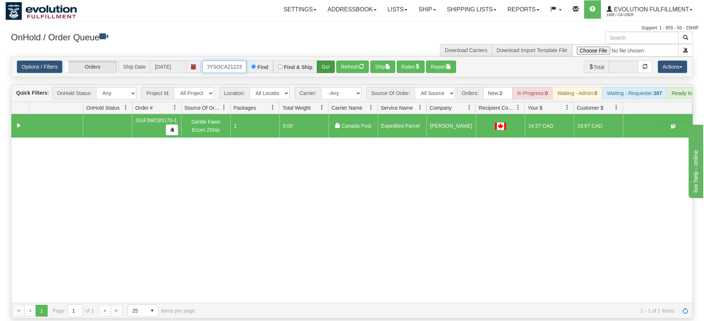
type input "oMOYSOCA21223"
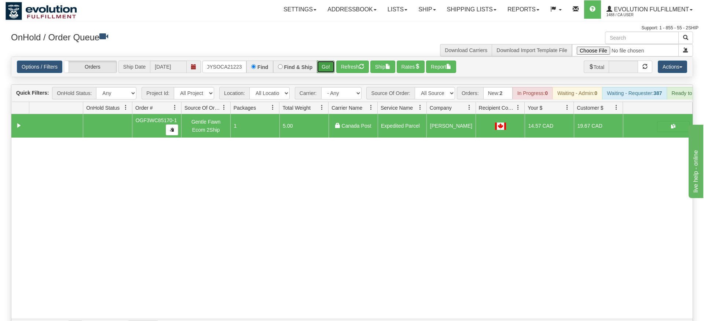
click at [332, 73] on div "Is equal to Is not equal to Contains Does not contains CAD USD EUR ZAR [PERSON_…" at bounding box center [351, 195] width 693 height 278
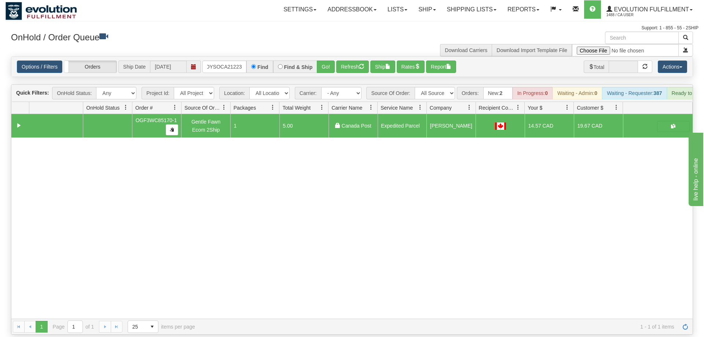
click at [329, 63] on div "Options / Filters Group Shipments Orders Ship Date 08/26/2025 oMOYSOCA21223 Fin…" at bounding box center [351, 67] width 681 height 20
click at [330, 62] on div "Options / Filters Group Shipments Orders Ship Date 08/26/2025 oMOYSOCA21223 Fin…" at bounding box center [351, 67] width 681 height 20
click at [331, 60] on button "Go!" at bounding box center [326, 66] width 18 height 12
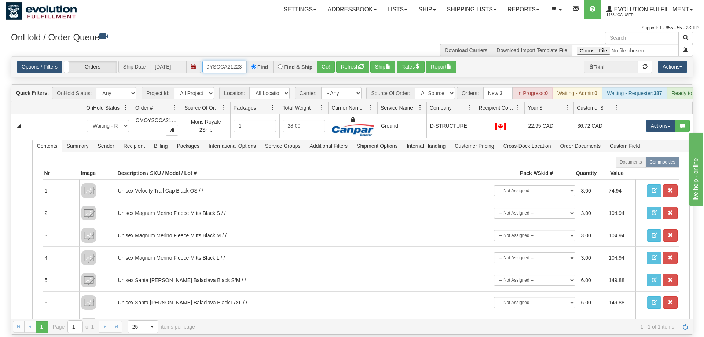
click at [235, 60] on input "oMOYSOCA21223" at bounding box center [224, 66] width 44 height 12
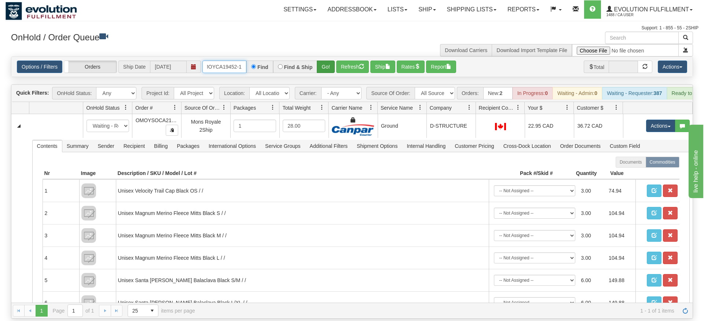
type input "OMOYCA19452-1"
drag, startPoint x: 324, startPoint y: 55, endPoint x: 327, endPoint y: 63, distance: 7.9
click at [324, 71] on div "Is equal to Is not equal to Contains Does not contains CAD USD EUR ZAR [PERSON_…" at bounding box center [351, 187] width 693 height 262
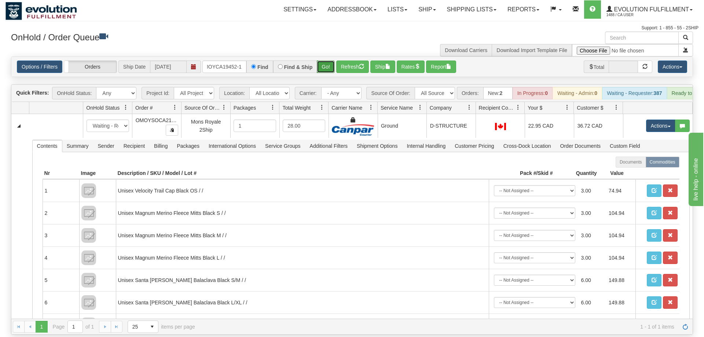
click at [329, 60] on button "Go!" at bounding box center [326, 66] width 18 height 12
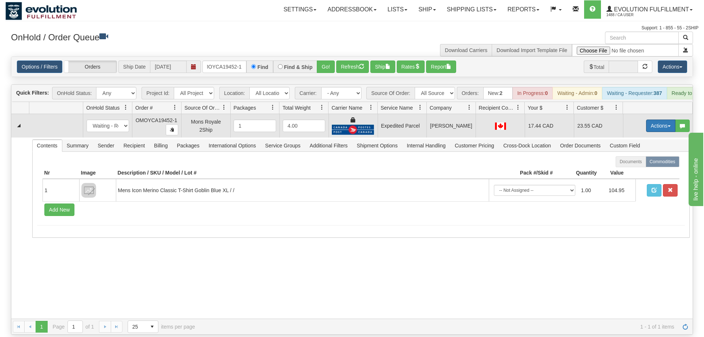
click at [647, 120] on button "Actions" at bounding box center [660, 126] width 29 height 12
click at [646, 163] on link "Ship" at bounding box center [645, 168] width 59 height 10
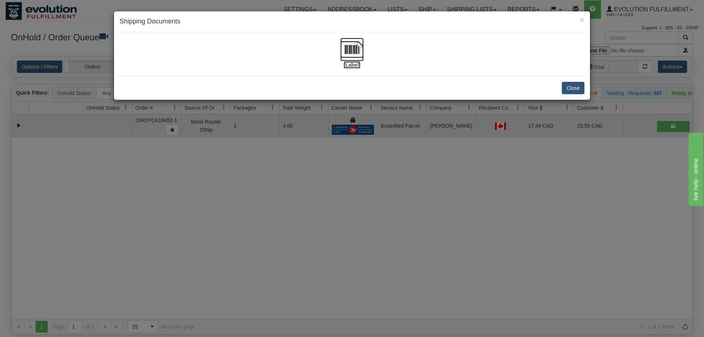
click at [351, 48] on img at bounding box center [351, 49] width 23 height 23
click at [427, 146] on div "× Shipping Documents [Label] Close" at bounding box center [352, 168] width 704 height 337
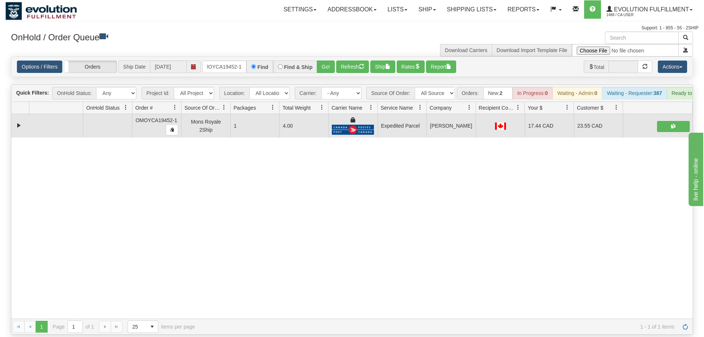
click at [228, 63] on div "Options / Filters Group Shipments Orders Ship Date 08/26/2025 OMOYCA19452-1 Fin…" at bounding box center [351, 67] width 681 height 20
click at [228, 60] on input "OMOYCA19452-1" at bounding box center [224, 66] width 44 height 12
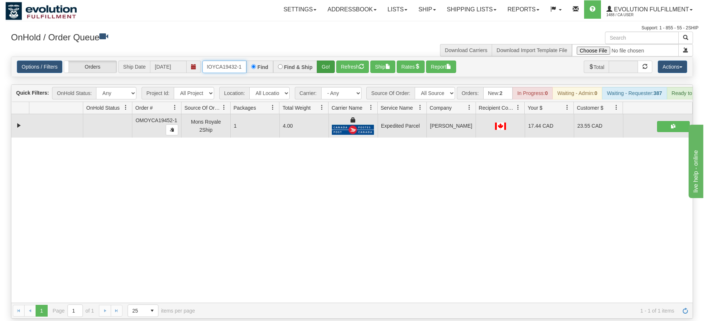
type input "OMOYCA19432-1"
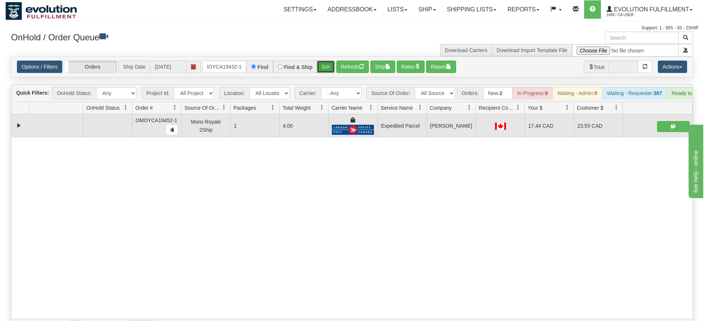
click at [329, 74] on div "Is equal to Is not equal to Contains Does not contains CAD USD EUR ZAR [PERSON_…" at bounding box center [351, 195] width 693 height 278
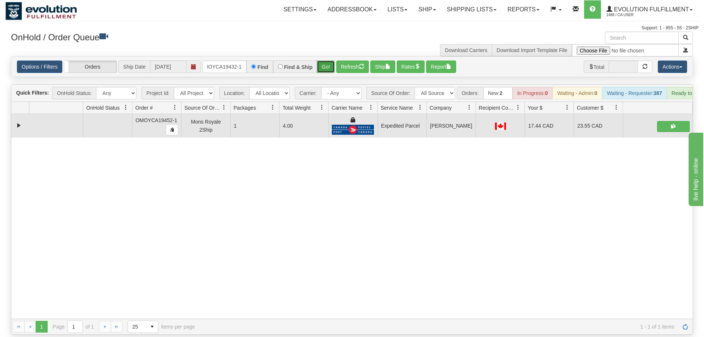
click at [320, 60] on button "Go!" at bounding box center [326, 66] width 18 height 12
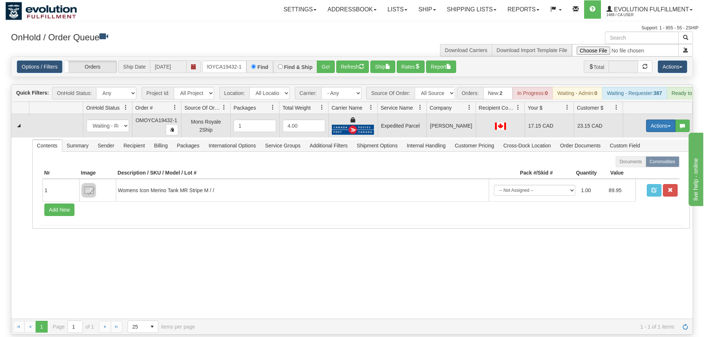
click at [658, 120] on button "Actions" at bounding box center [660, 126] width 29 height 12
click at [642, 163] on link "Ship" at bounding box center [645, 168] width 59 height 10
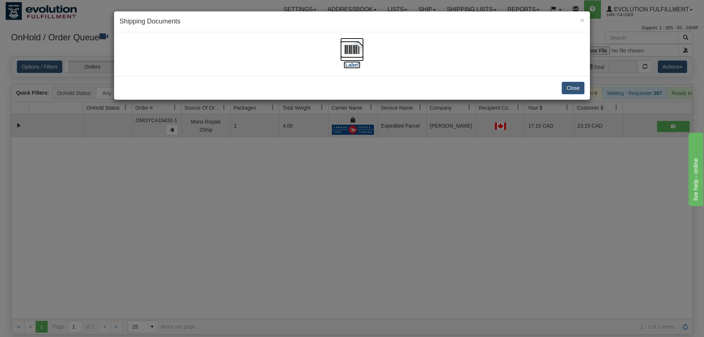
click at [361, 45] on img at bounding box center [351, 49] width 23 height 23
drag, startPoint x: 280, startPoint y: 213, endPoint x: 251, endPoint y: 178, distance: 45.3
click at [283, 217] on div "× Shipping Documents [Label] Close" at bounding box center [352, 168] width 704 height 337
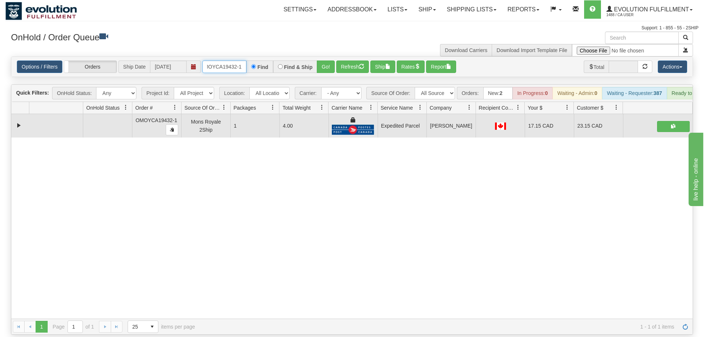
click at [228, 60] on input "OMOYCA19432-1" at bounding box center [224, 66] width 44 height 12
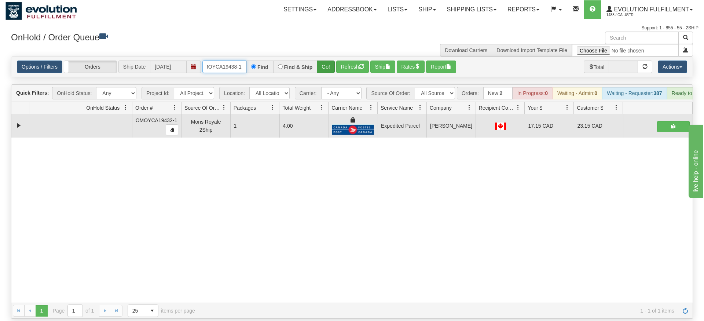
type input "OMOYCA19438-1"
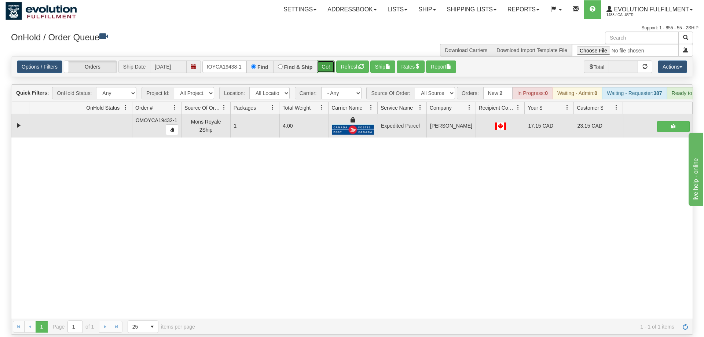
click at [330, 69] on div "Is equal to Is not equal to Contains Does not contains CAD USD EUR ZAR [PERSON_…" at bounding box center [351, 195] width 693 height 278
click at [330, 60] on button "Go!" at bounding box center [326, 66] width 18 height 12
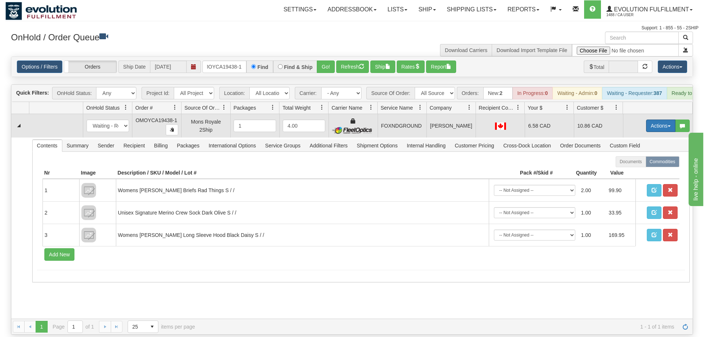
click at [662, 120] on button "Actions" at bounding box center [660, 126] width 29 height 12
click at [628, 165] on span "Ship" at bounding box center [631, 168] width 15 height 6
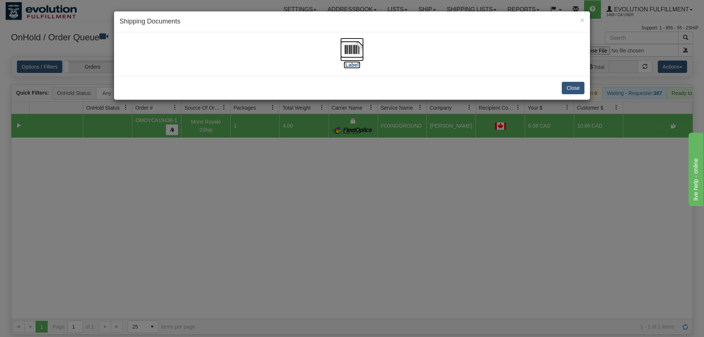
click at [344, 47] on img at bounding box center [351, 49] width 23 height 23
drag, startPoint x: 368, startPoint y: 280, endPoint x: 211, endPoint y: 68, distance: 263.4
click at [368, 277] on div "× Shipping Documents [Label] Close" at bounding box center [352, 168] width 704 height 337
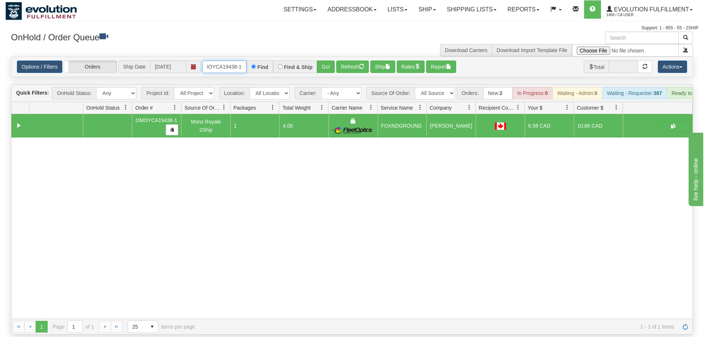
click at [227, 60] on input "OMOYCA19438-1" at bounding box center [224, 66] width 44 height 12
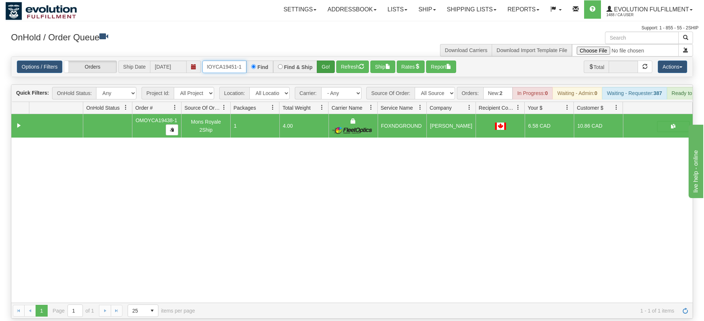
type input "OMOYCA19451-1"
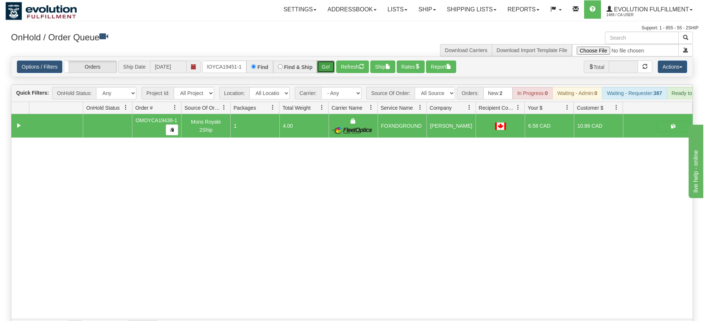
click at [326, 75] on div "Is equal to Is not equal to Contains Does not contains CAD USD EUR ZAR [PERSON_…" at bounding box center [351, 195] width 693 height 278
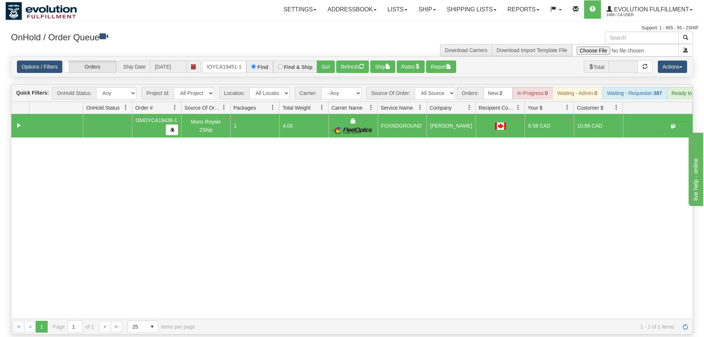
click at [323, 57] on div "Options / Filters Group Shipments Orders Ship Date 08/26/2025 OMOYCA19451-1 Fin…" at bounding box center [351, 67] width 681 height 20
click at [332, 60] on button "Go!" at bounding box center [326, 66] width 18 height 12
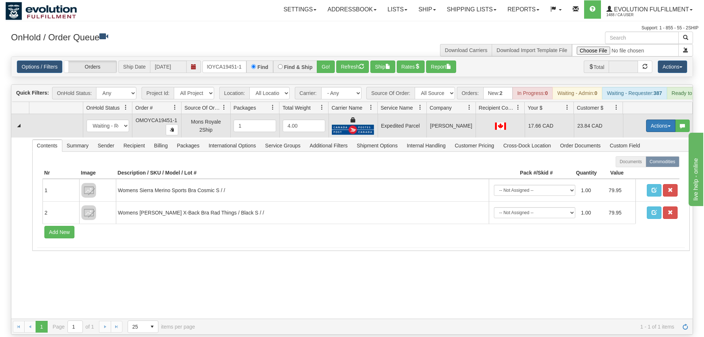
click at [665, 120] on button "Actions" at bounding box center [660, 126] width 29 height 12
click at [635, 165] on span "Ship" at bounding box center [631, 168] width 15 height 6
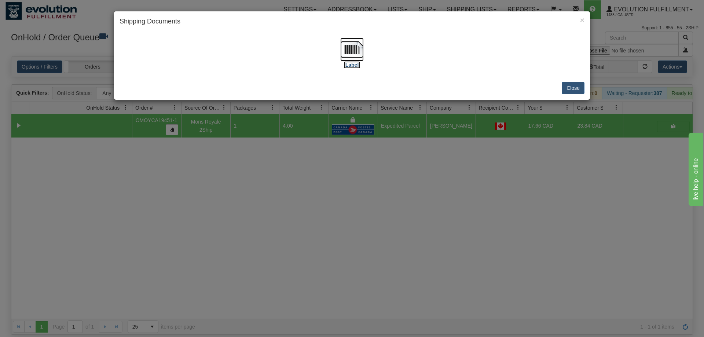
click at [351, 56] on img at bounding box center [351, 49] width 23 height 23
drag, startPoint x: 462, startPoint y: 215, endPoint x: 124, endPoint y: 127, distance: 348.6
click at [457, 211] on div "× Shipping Documents [Label] Close" at bounding box center [352, 168] width 704 height 337
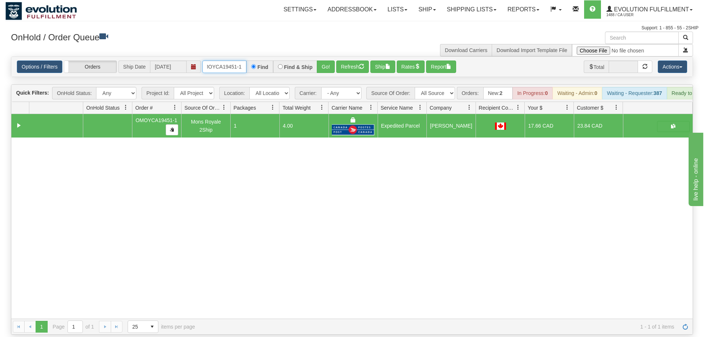
click at [220, 60] on input "OMOYCA19451-1" at bounding box center [224, 66] width 44 height 12
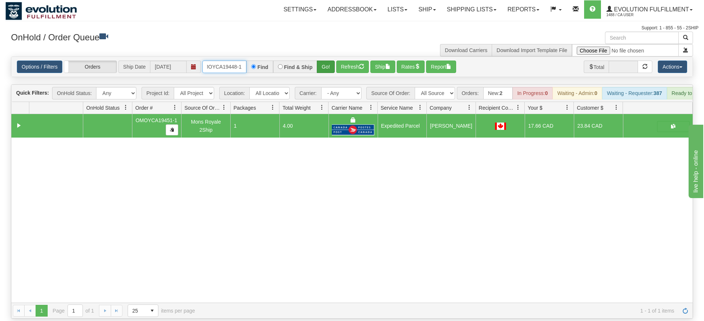
type input "OMOYCA19448-1"
click at [326, 72] on div "Is equal to Is not equal to Contains Does not contains CAD USD EUR ZAR [PERSON_…" at bounding box center [351, 187] width 693 height 262
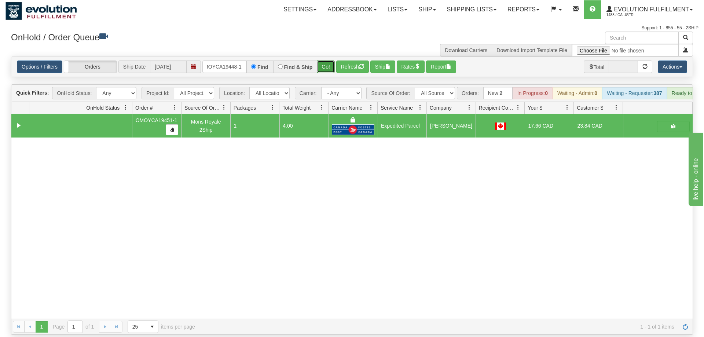
click at [326, 60] on button "Go!" at bounding box center [326, 66] width 18 height 12
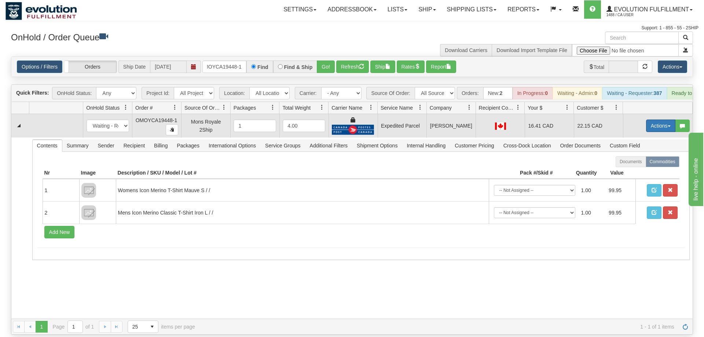
click at [658, 120] on button "Actions" at bounding box center [660, 126] width 29 height 12
click at [632, 165] on span "Ship" at bounding box center [631, 168] width 15 height 6
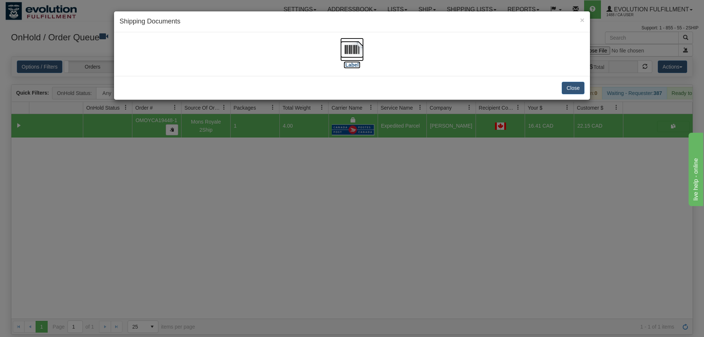
click at [341, 57] on img at bounding box center [351, 49] width 23 height 23
drag, startPoint x: 241, startPoint y: 275, endPoint x: 200, endPoint y: 82, distance: 197.1
click at [241, 270] on div "× Shipping Documents [Label] Close" at bounding box center [352, 168] width 704 height 337
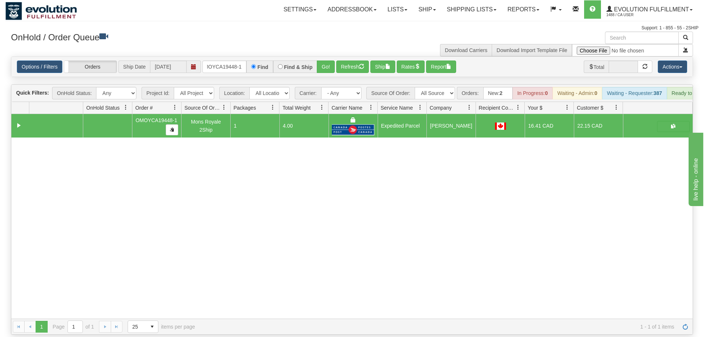
click at [226, 66] on div "Is equal to Is not equal to Contains Does not contains CAD USD EUR ZAR [PERSON_…" at bounding box center [351, 195] width 693 height 278
click at [226, 57] on div "Options / Filters Group Shipments Orders Ship Date 08/26/2025 OMOYCA19448-1 Fin…" at bounding box center [351, 67] width 681 height 20
click at [221, 60] on input "OMOYCA19448-1" at bounding box center [224, 66] width 44 height 12
click at [322, 70] on div "Is equal to Is not equal to Contains Does not contains CAD USD EUR ZAR [PERSON_…" at bounding box center [351, 195] width 693 height 278
click at [323, 60] on button "Go!" at bounding box center [326, 66] width 18 height 12
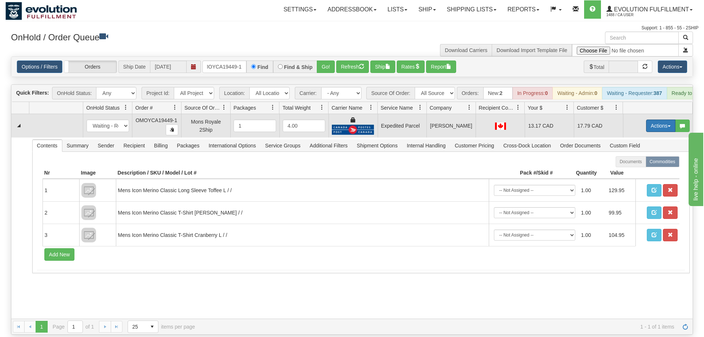
click at [660, 120] on button "Actions" at bounding box center [660, 126] width 29 height 12
click at [646, 163] on link "Ship" at bounding box center [645, 168] width 59 height 10
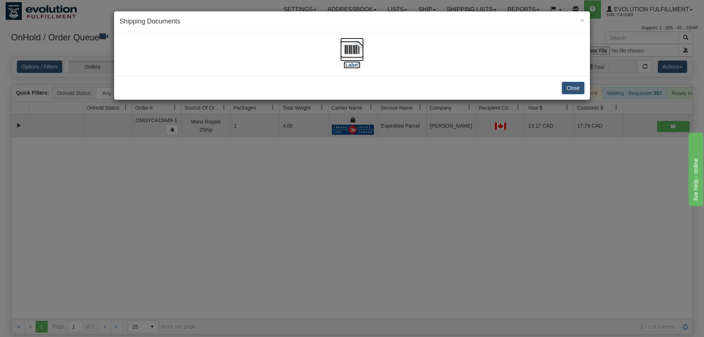
click at [363, 54] on img at bounding box center [351, 49] width 23 height 23
click at [364, 202] on div "× Shipping Documents [Label] Close" at bounding box center [352, 168] width 704 height 337
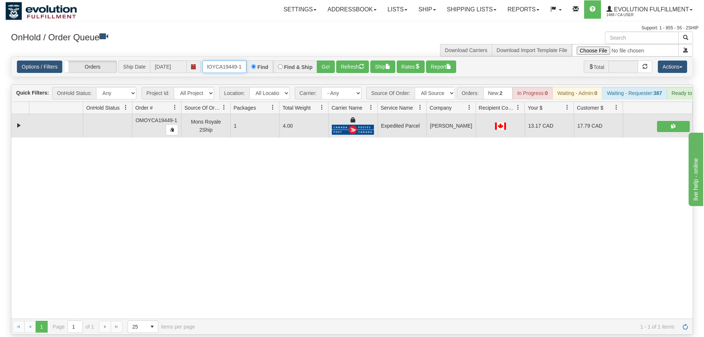
click at [235, 61] on input "OMOYCA19449-1" at bounding box center [224, 66] width 44 height 12
type input "OMOYCA1944a9-1"
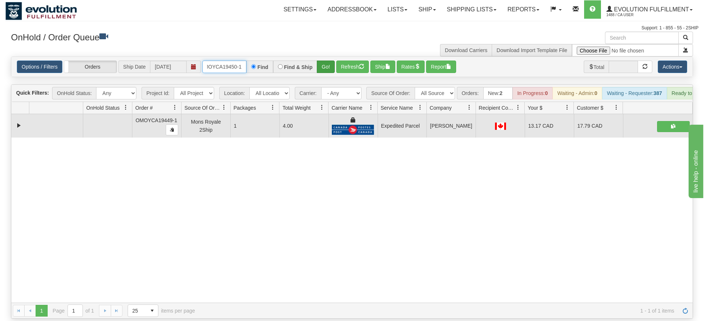
type input "OMOYCA19450-1"
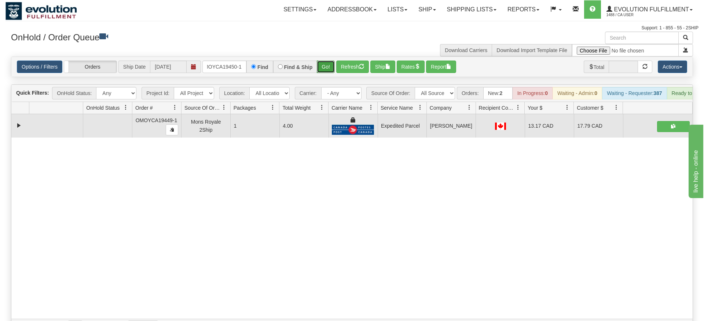
click at [330, 70] on div "Is equal to Is not equal to Contains Does not contains CAD USD EUR ZAR [PERSON_…" at bounding box center [351, 195] width 693 height 278
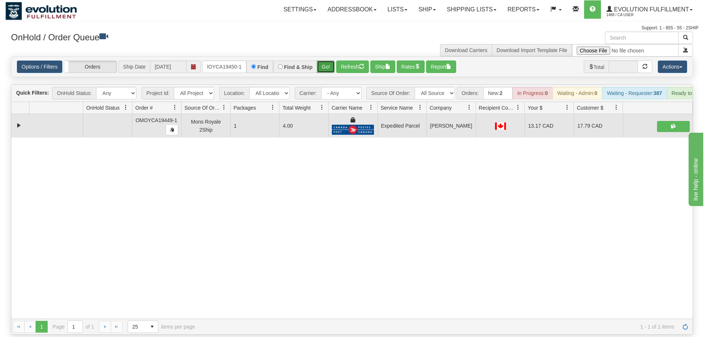
click at [328, 60] on button "Go!" at bounding box center [326, 66] width 18 height 12
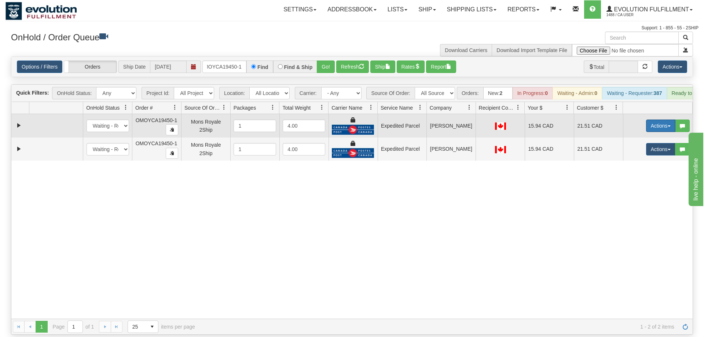
click at [660, 120] on button "Actions" at bounding box center [660, 126] width 29 height 12
click at [635, 165] on span "Ship" at bounding box center [631, 168] width 15 height 6
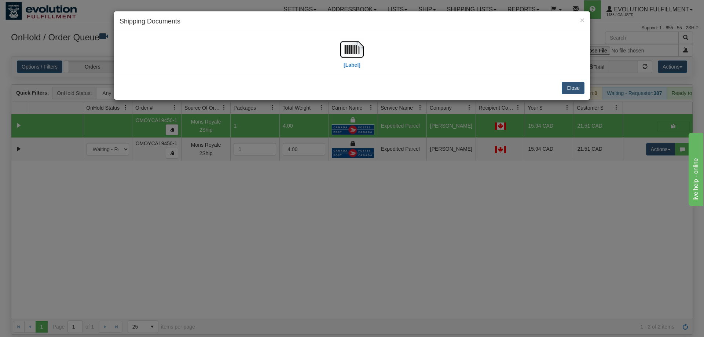
click at [332, 17] on h4 "Shipping Documents" at bounding box center [352, 22] width 465 height 10
click at [355, 45] on img at bounding box center [351, 49] width 23 height 23
click at [650, 172] on div "× Shipping Documents [Label] Close" at bounding box center [352, 168] width 704 height 337
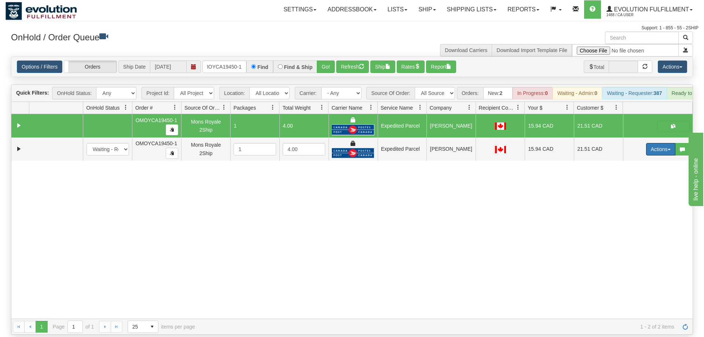
click at [662, 143] on button "Actions" at bounding box center [660, 149] width 29 height 12
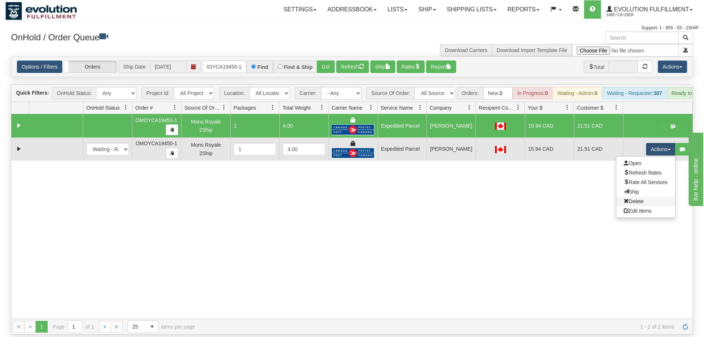
click at [655, 196] on link "Delete" at bounding box center [645, 201] width 59 height 10
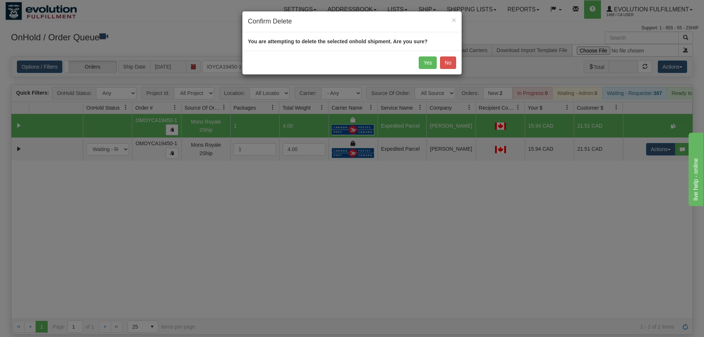
click at [417, 55] on div "Yes No" at bounding box center [351, 63] width 219 height 24
click at [426, 63] on button "Yes" at bounding box center [428, 62] width 18 height 12
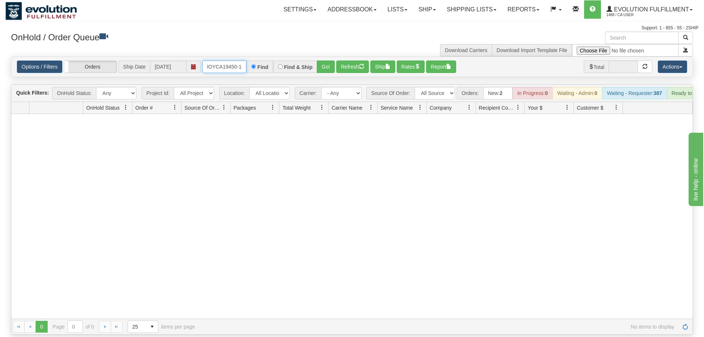
click at [220, 60] on input "OMOYCA19450-1" at bounding box center [224, 66] width 44 height 12
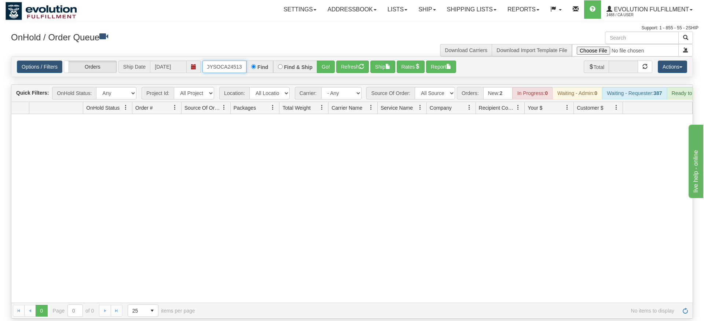
type input "OMOYSOCA24513"
click at [331, 72] on div "Is equal to Is not equal to Contains Does not contains CAD USD EUR ZAR [PERSON_…" at bounding box center [351, 187] width 693 height 262
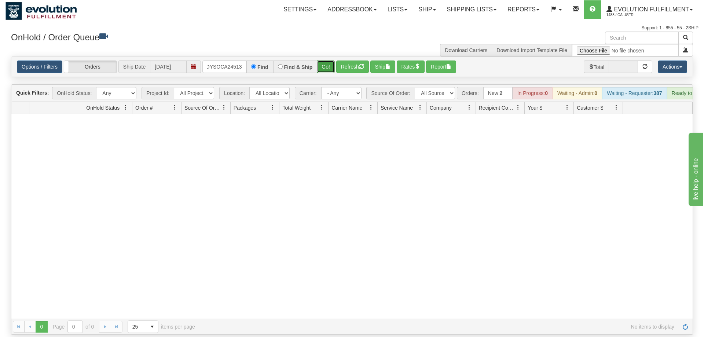
click at [323, 60] on button "Go!" at bounding box center [326, 66] width 18 height 12
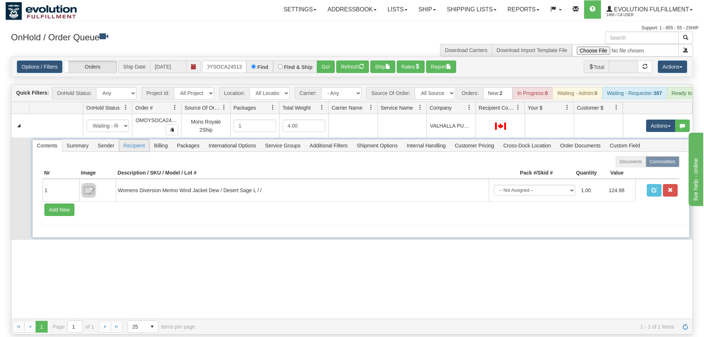
click at [140, 140] on span "Recipient" at bounding box center [134, 146] width 30 height 12
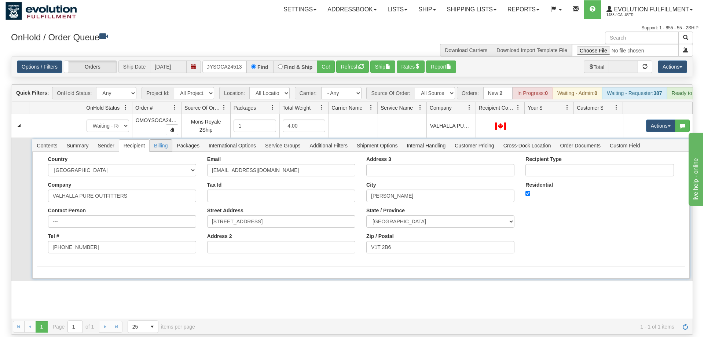
click at [164, 140] on span "Billing" at bounding box center [161, 146] width 22 height 12
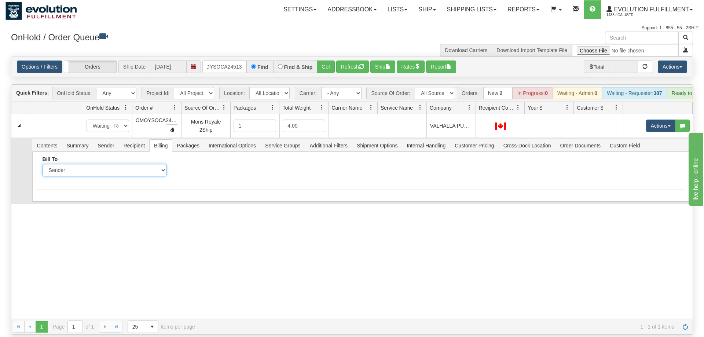
click at [43, 164] on select "Sender Recipient Third Party Collect" at bounding box center [105, 170] width 124 height 12
select select "2"
click option "Recipient" at bounding box center [0, 0] width 0 height 0
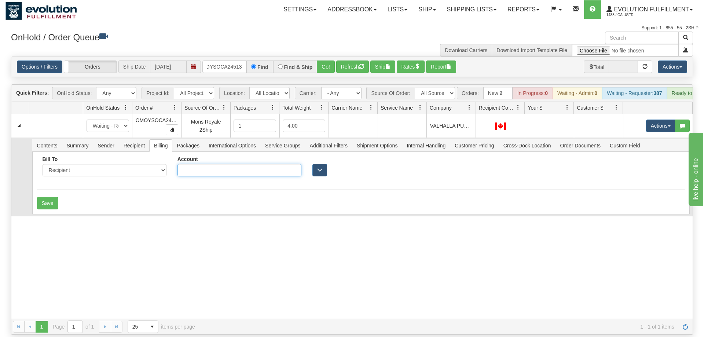
click at [211, 164] on input "Account" at bounding box center [239, 170] width 124 height 12
type input "3574033"
click at [51, 197] on button "Save" at bounding box center [47, 203] width 21 height 12
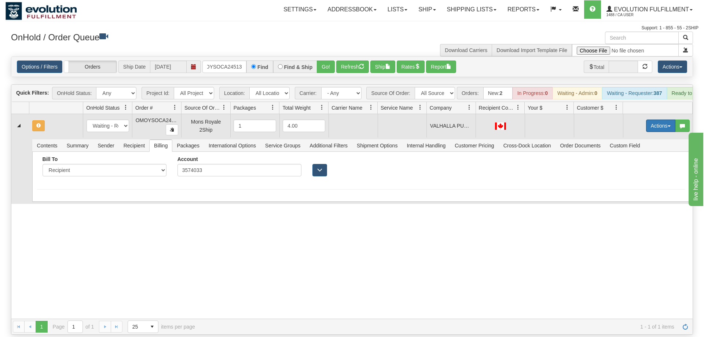
click at [671, 120] on button "Actions" at bounding box center [660, 126] width 29 height 12
click at [654, 156] on span "Rate All Services" at bounding box center [646, 159] width 44 height 6
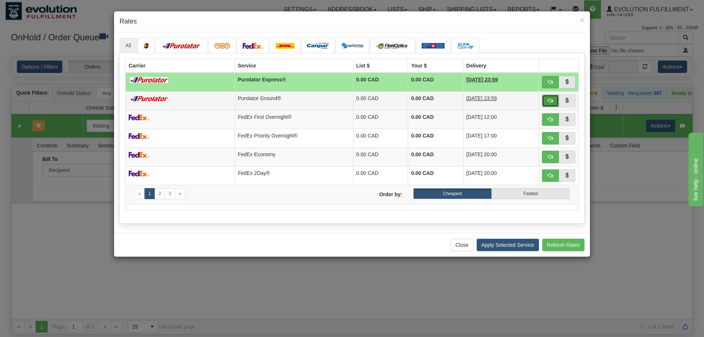
click at [551, 100] on span "button" at bounding box center [550, 100] width 5 height 5
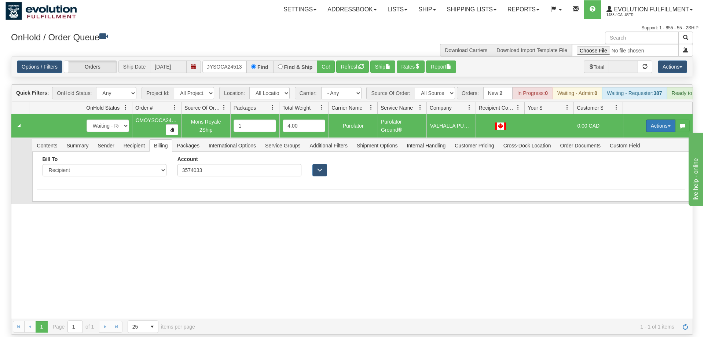
click at [653, 120] on button "Actions" at bounding box center [660, 126] width 29 height 12
click at [625, 165] on span "Ship" at bounding box center [631, 168] width 15 height 6
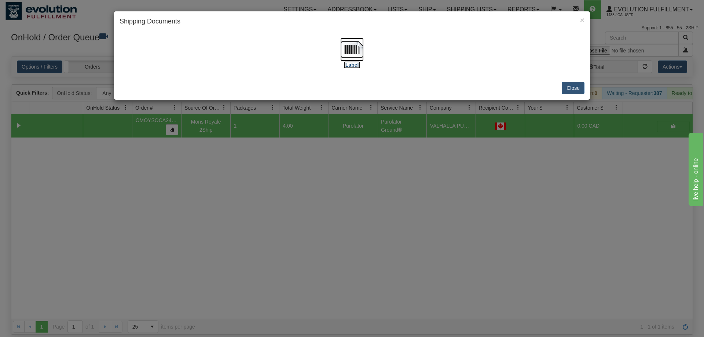
click at [354, 57] on img at bounding box center [351, 49] width 23 height 23
click at [179, 167] on div "× Shipping Documents [Label] Close" at bounding box center [352, 168] width 704 height 337
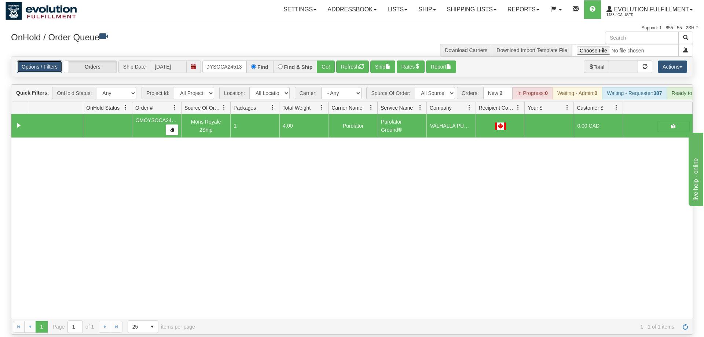
click at [17, 60] on link "Options / Filters" at bounding box center [39, 66] width 45 height 12
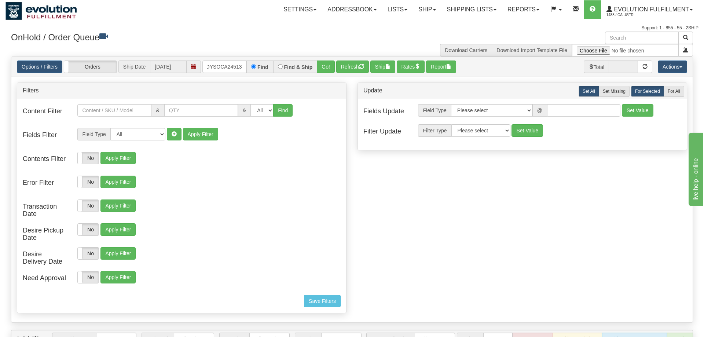
click at [331, 139] on div "Fields Filter Field Type All Contact Person Company Country Country & State/Pro…" at bounding box center [181, 139] width 329 height 22
click at [461, 15] on link "Shipping lists" at bounding box center [471, 9] width 60 height 18
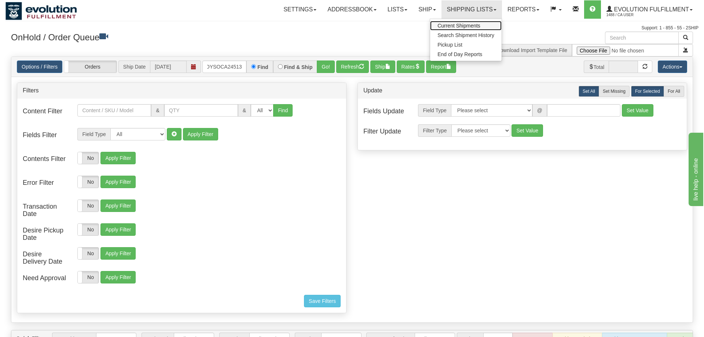
click at [475, 22] on link "Current Shipments" at bounding box center [465, 26] width 71 height 10
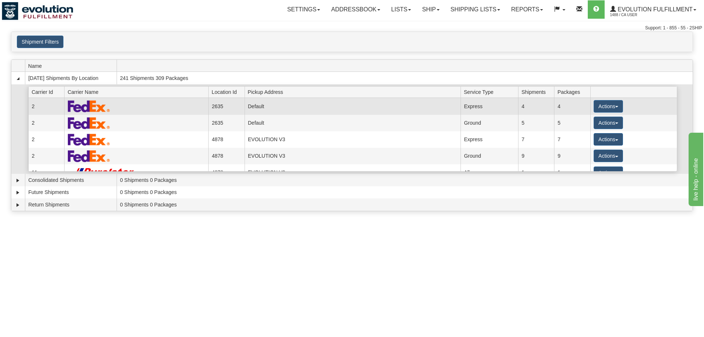
scroll to position [35, 0]
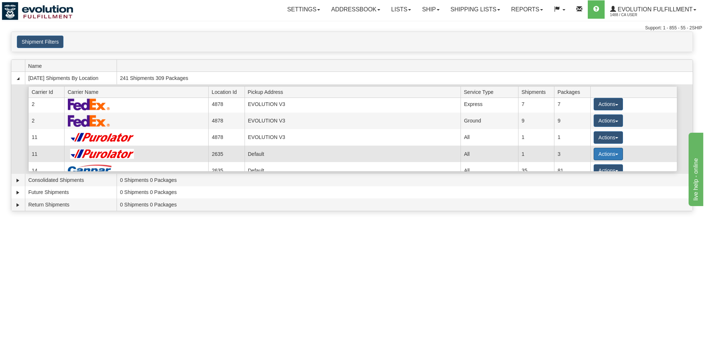
click at [610, 154] on button "Actions" at bounding box center [607, 154] width 29 height 12
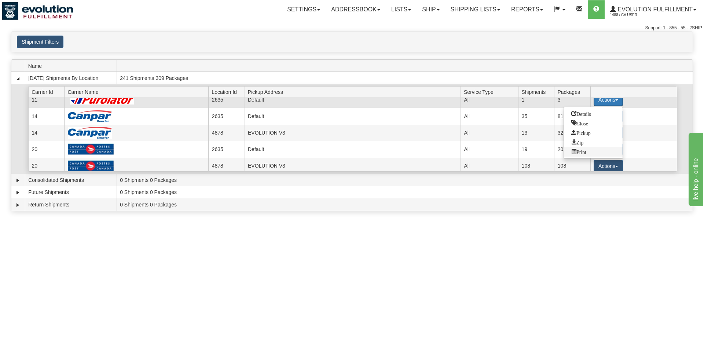
scroll to position [106, 0]
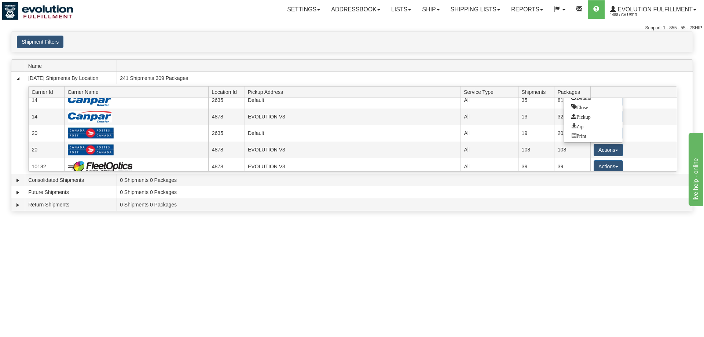
click at [465, 279] on div "Toggle navigation Settings Shipping Preferences Fields Preferences New Recipien…" at bounding box center [352, 168] width 704 height 337
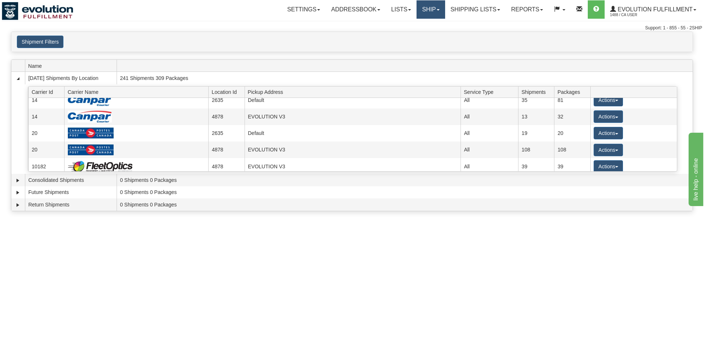
click at [427, 11] on link "Ship" at bounding box center [430, 9] width 28 height 18
click at [415, 34] on span "OnHold / Order Queue" at bounding box center [412, 35] width 52 height 6
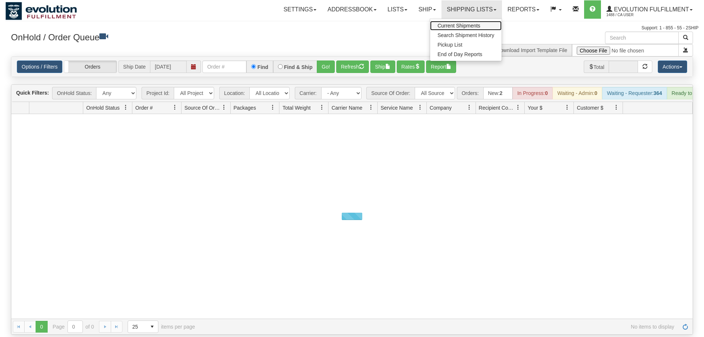
click at [462, 27] on span "Current Shipments" at bounding box center [458, 26] width 43 height 6
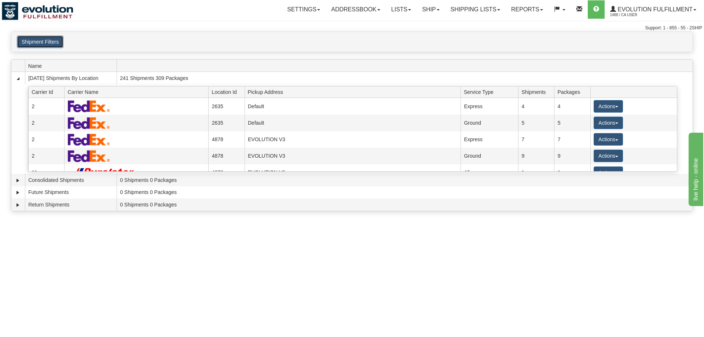
click at [39, 36] on button "Shipment Filters" at bounding box center [40, 42] width 47 height 12
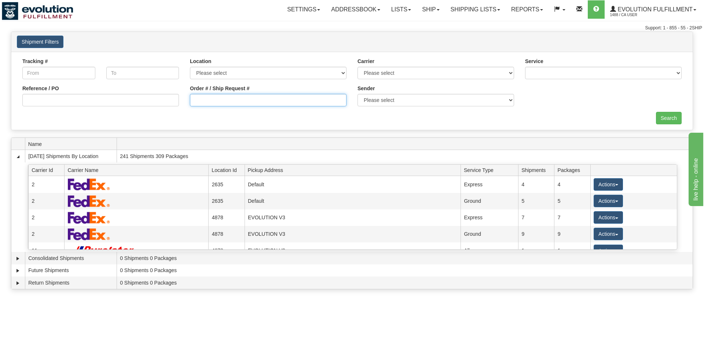
click at [250, 104] on input "Order # / Ship Request #" at bounding box center [268, 100] width 157 height 12
type input "24513"
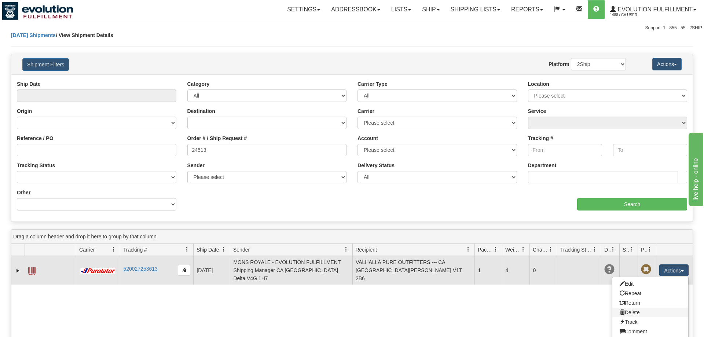
click at [639, 312] on link "Delete" at bounding box center [650, 313] width 76 height 10
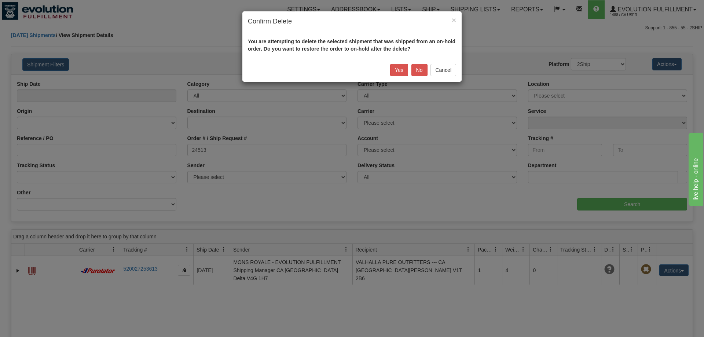
click at [318, 23] on h4 "Confirm Delete" at bounding box center [352, 22] width 208 height 10
click at [393, 73] on button "Yes" at bounding box center [399, 70] width 18 height 12
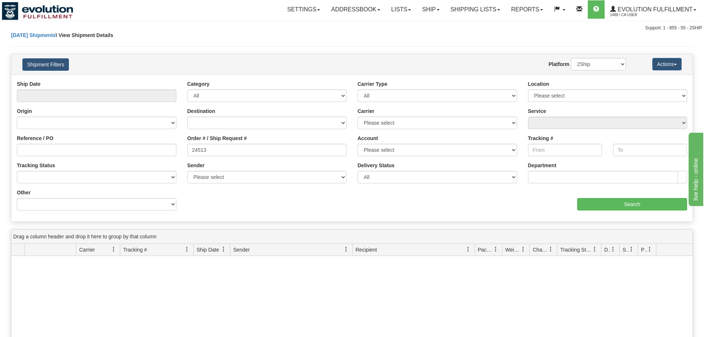
click at [229, 190] on div "Value" at bounding box center [267, 191] width 170 height 5
click at [435, 12] on link "Ship" at bounding box center [430, 9] width 28 height 18
click at [431, 33] on span "OnHold / Order Queue" at bounding box center [412, 35] width 52 height 6
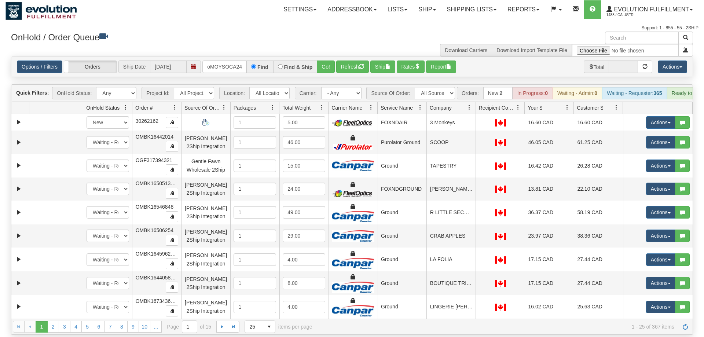
scroll to position [0, 9]
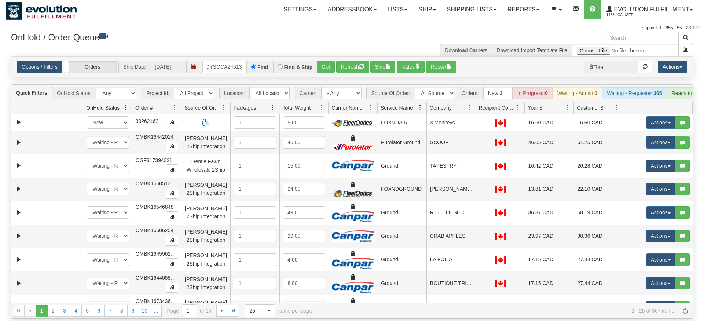
type input "oMOYSOCA24513"
drag, startPoint x: 322, startPoint y: 45, endPoint x: 322, endPoint y: 60, distance: 15.0
click at [322, 60] on div "× Get OnHold Shipments fields - load dt: 700 Get OnHold Shipments fields - tran…" at bounding box center [351, 175] width 693 height 287
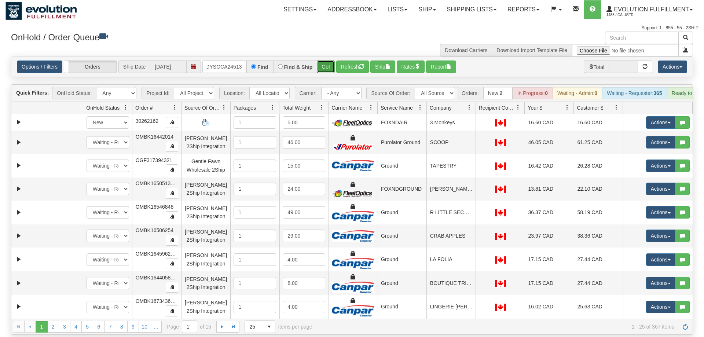
click at [332, 60] on button "Go!" at bounding box center [326, 66] width 18 height 12
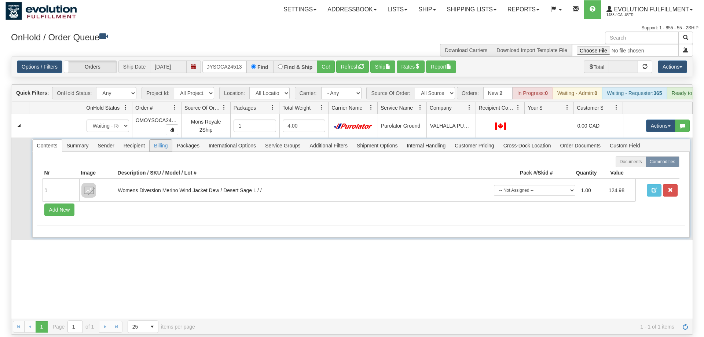
click at [161, 140] on span "Billing" at bounding box center [161, 146] width 22 height 12
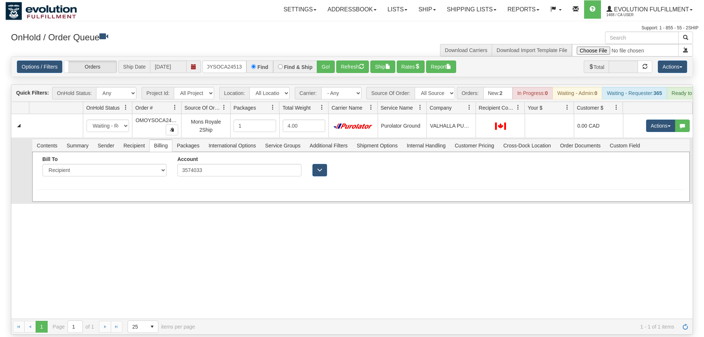
click at [231, 173] on form "Bill To Sender Recipient Third Party Collect Account 3574033 Country" at bounding box center [361, 172] width 648 height 33
click at [272, 180] on div "Bill To Sender Recipient Third Party Collect Account 3574033 Country" at bounding box center [360, 177] width 657 height 50
click at [109, 242] on div "31532558 EVOLUTION V3 90856450 90856760 New In Progress Waiting - Admin Waiting…" at bounding box center [351, 216] width 681 height 205
click at [188, 140] on span "Packages" at bounding box center [187, 146] width 31 height 12
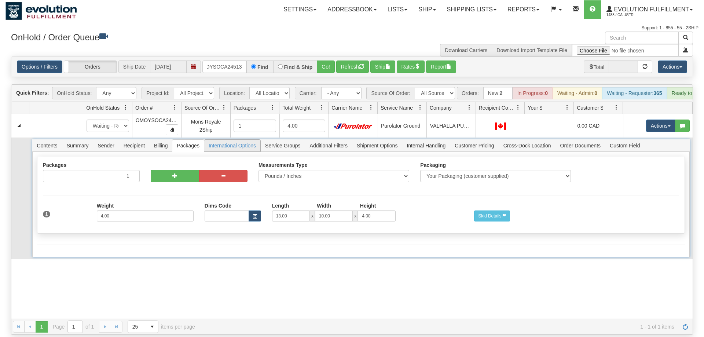
click at [218, 140] on span "International Options" at bounding box center [232, 146] width 56 height 12
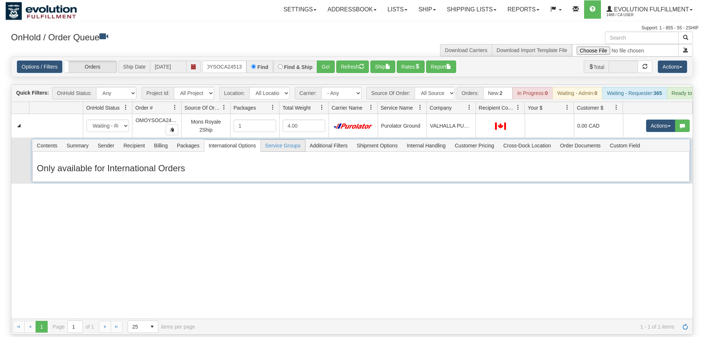
click at [271, 140] on span "Service Groups" at bounding box center [283, 146] width 44 height 12
click at [330, 140] on span "Additional Filters" at bounding box center [328, 146] width 47 height 12
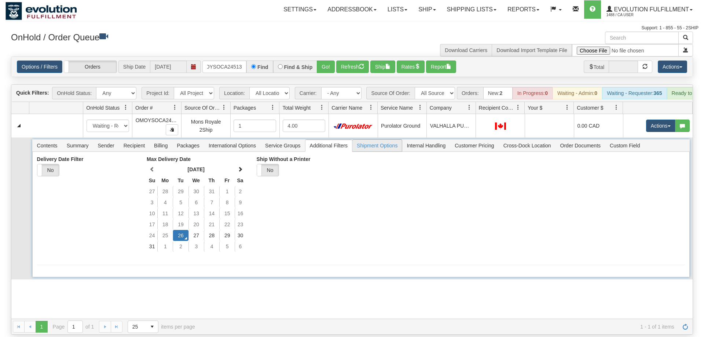
click at [366, 140] on span "Shipment Options" at bounding box center [376, 146] width 49 height 12
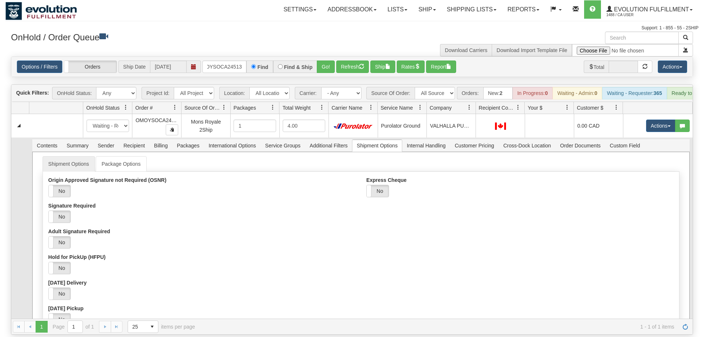
click at [32, 184] on div "Shipment Options Package Options Origin Approved Signature not Required (OSNR) …" at bounding box center [360, 320] width 657 height 337
click at [64, 156] on link "Shipment Options" at bounding box center [69, 163] width 52 height 15
click at [117, 156] on link "Package Options" at bounding box center [121, 163] width 51 height 15
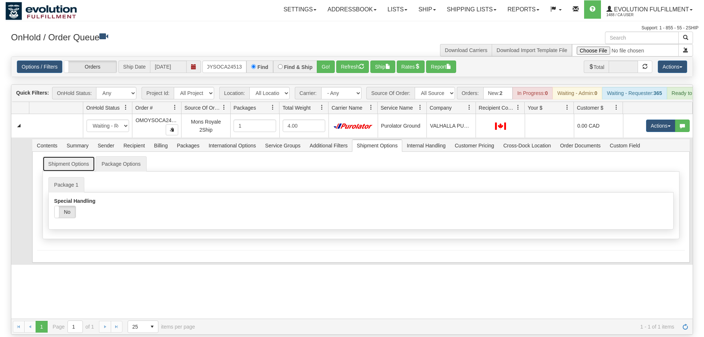
click at [70, 156] on link "Shipment Options" at bounding box center [69, 163] width 52 height 15
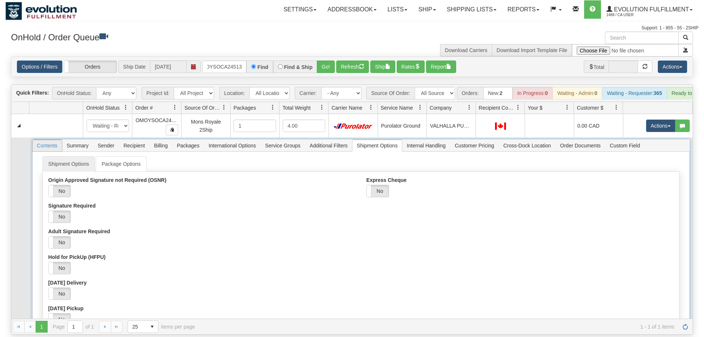
click at [42, 140] on span "Contents" at bounding box center [47, 146] width 29 height 12
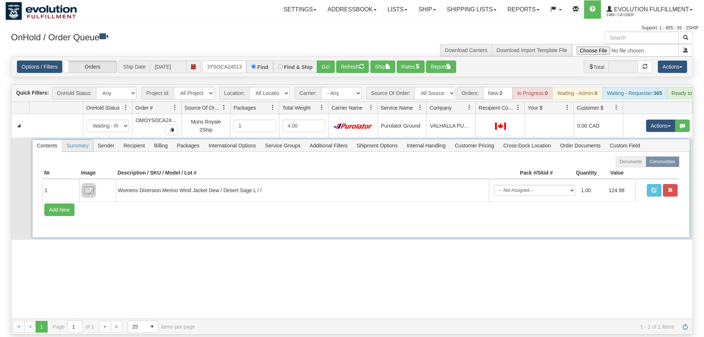
click at [81, 140] on span "Summary" at bounding box center [77, 146] width 31 height 12
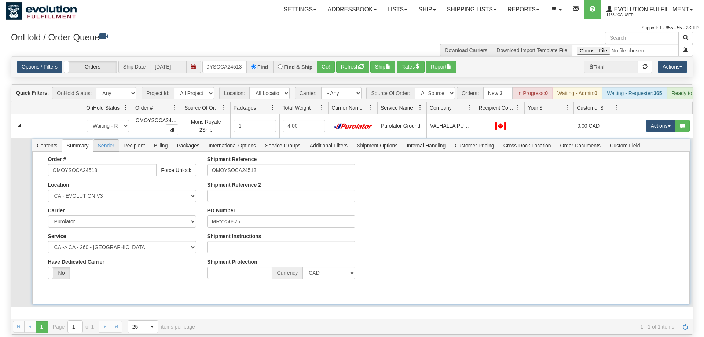
click at [107, 140] on span "Sender" at bounding box center [105, 146] width 25 height 12
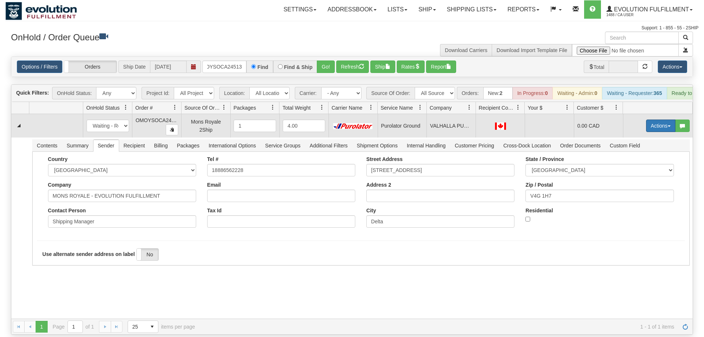
click at [648, 120] on button "Actions" at bounding box center [660, 126] width 29 height 12
click at [637, 137] on span "Open" at bounding box center [633, 140] width 18 height 6
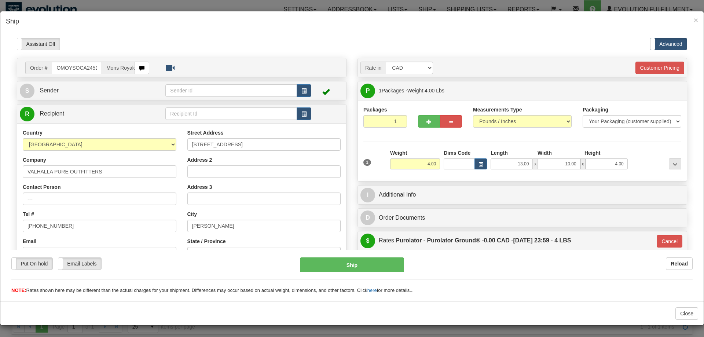
click at [166, 34] on div at bounding box center [351, 166] width 703 height 269
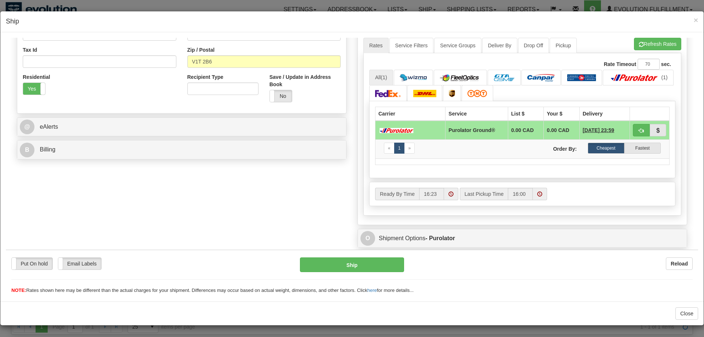
scroll to position [240, 0]
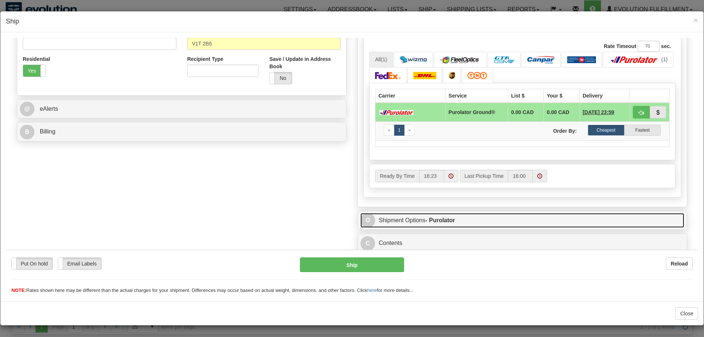
click at [448, 217] on strong "- Purolator" at bounding box center [440, 220] width 30 height 6
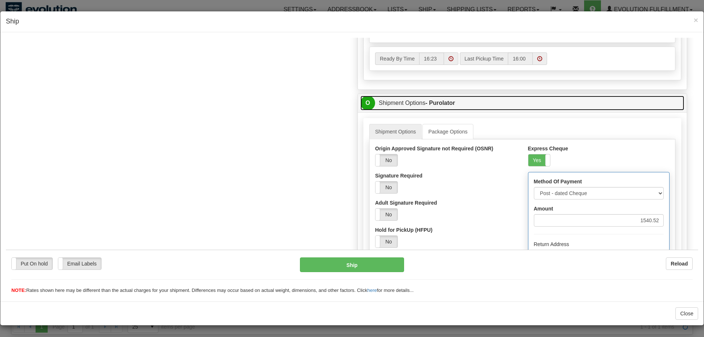
scroll to position [390, 0]
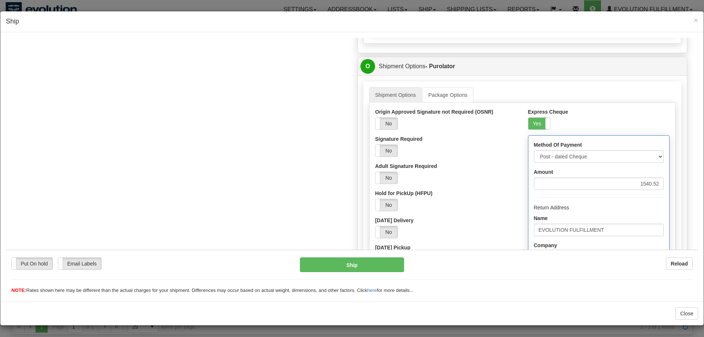
click at [192, 170] on div "Order # OMOYSOCA24513 Mons Royale 2Ship S" at bounding box center [351, 120] width 681 height 907
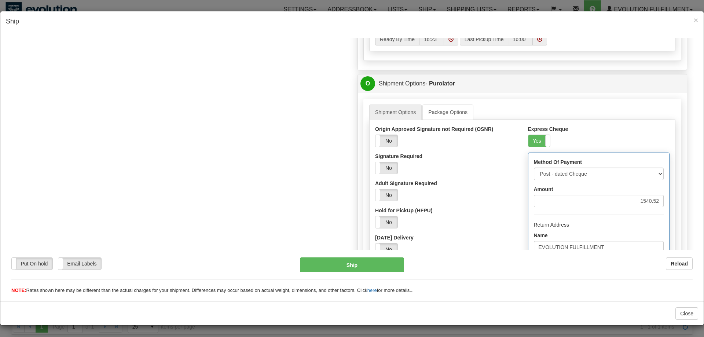
scroll to position [353, 0]
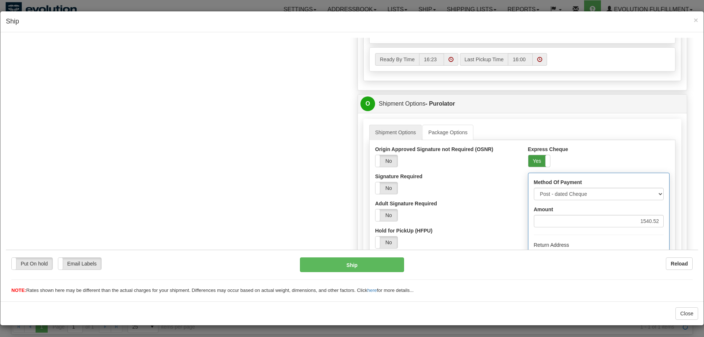
click at [538, 166] on label "Yes" at bounding box center [539, 161] width 22 height 12
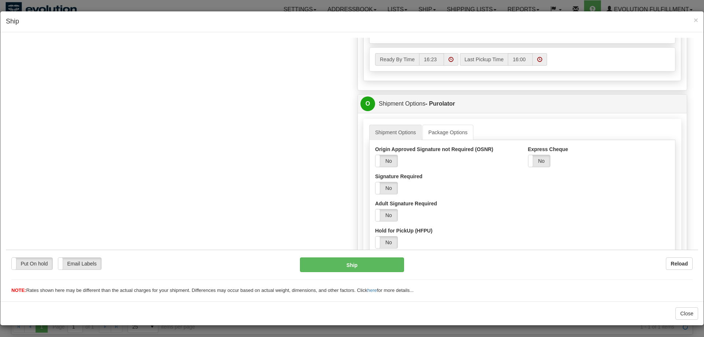
click at [181, 119] on div "Order # OMOYSOCA24513 Mons Royale 2Ship S" at bounding box center [351, 127] width 681 height 845
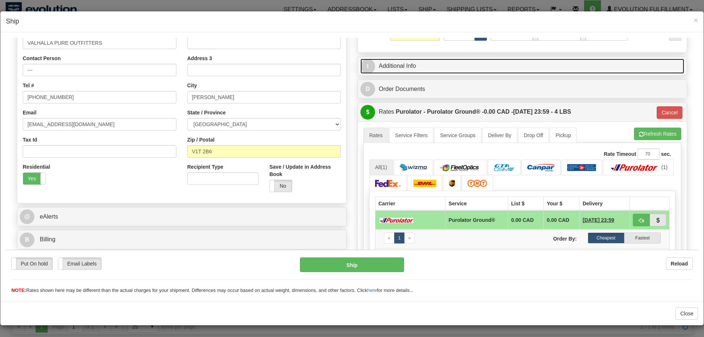
click at [437, 72] on link "I Additional Info" at bounding box center [522, 65] width 324 height 15
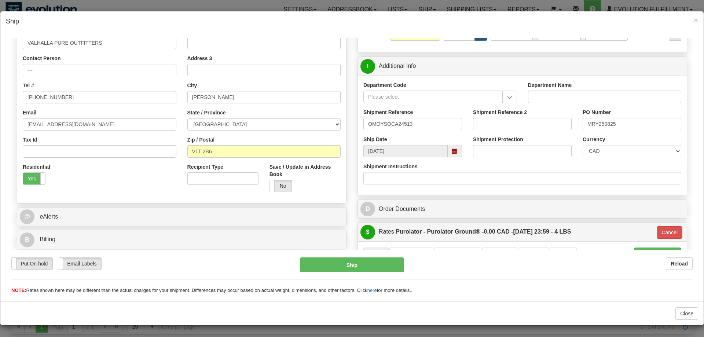
click at [257, 190] on div "Recipient Type" at bounding box center [223, 176] width 82 height 27
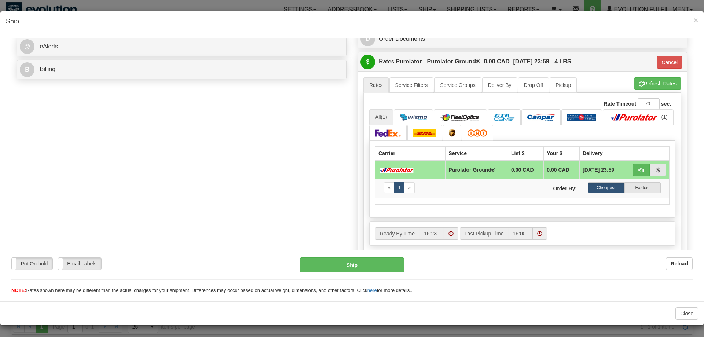
scroll to position [247, 0]
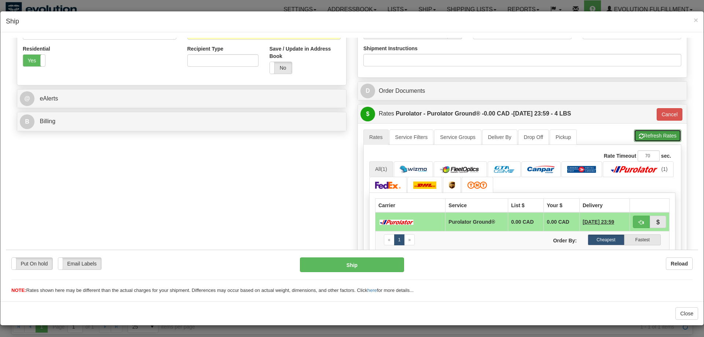
click at [639, 138] on span "button" at bounding box center [641, 135] width 5 height 5
type input "260"
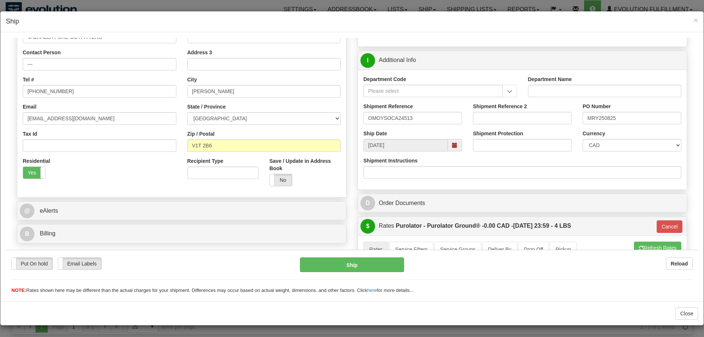
scroll to position [0, 0]
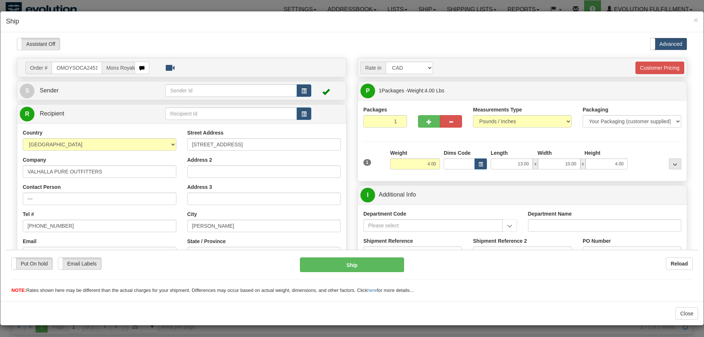
click at [217, 38] on div "Assistant On Assistant Off Do a return Do a return" at bounding box center [153, 43] width 284 height 12
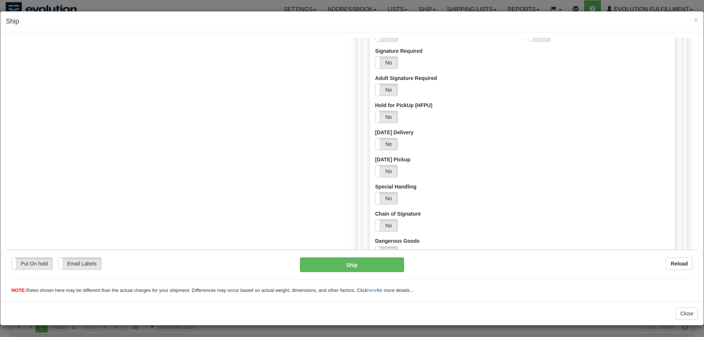
scroll to position [770, 0]
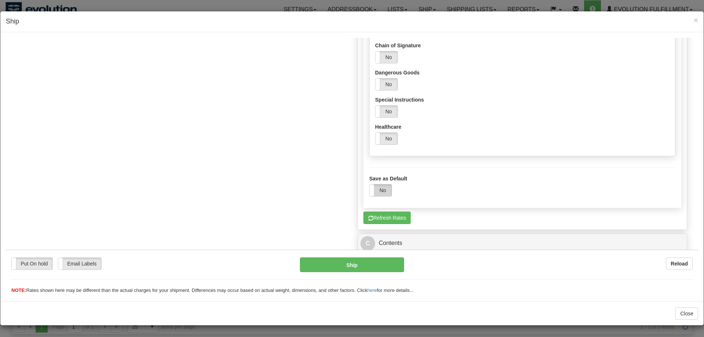
click at [383, 193] on label "No" at bounding box center [381, 190] width 22 height 12
drag, startPoint x: 482, startPoint y: 194, endPoint x: 485, endPoint y: 191, distance: 4.4
click at [483, 193] on div "Yes No" at bounding box center [522, 190] width 306 height 12
click at [472, 194] on div "Yes No" at bounding box center [522, 190] width 306 height 12
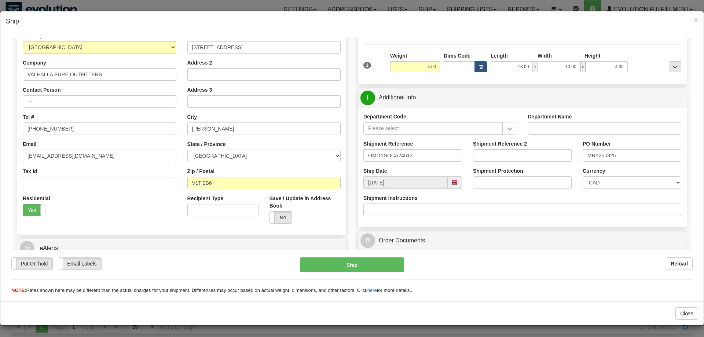
scroll to position [0, 0]
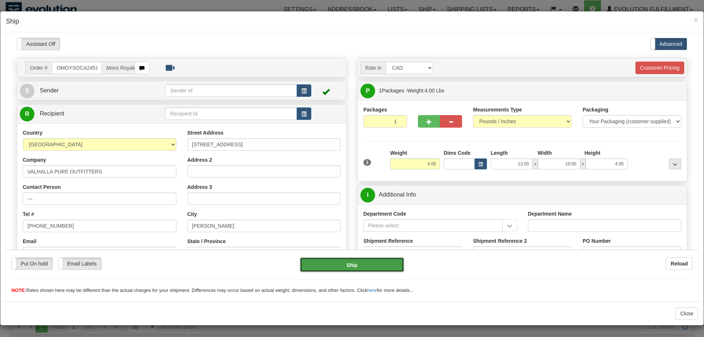
click at [322, 263] on button "Ship" at bounding box center [352, 264] width 104 height 15
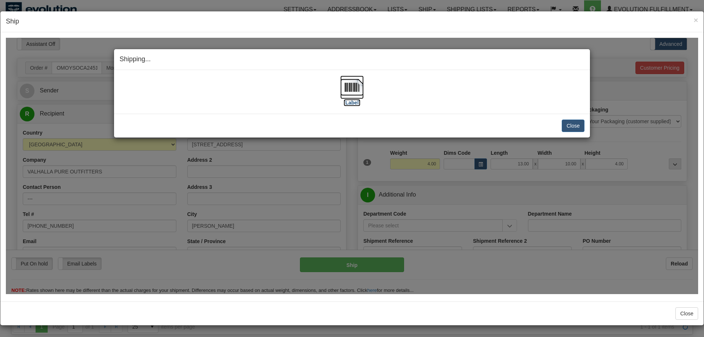
click at [350, 79] on img at bounding box center [351, 86] width 23 height 23
click at [573, 124] on button "Close" at bounding box center [573, 125] width 23 height 12
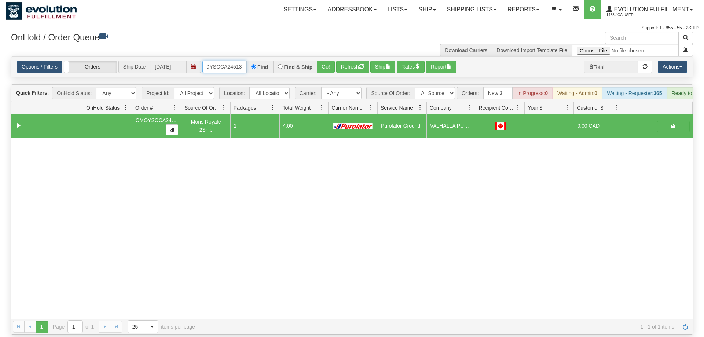
click at [225, 60] on input "oMOYSOCA24513" at bounding box center [224, 66] width 44 height 12
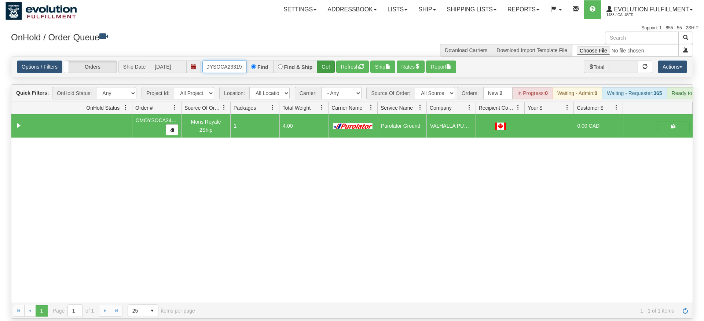
type input "OMOYSOCA23319"
click at [327, 67] on div "Is equal to Is not equal to Contains Does not contains CAD USD EUR ZAR [PERSON_…" at bounding box center [351, 187] width 693 height 262
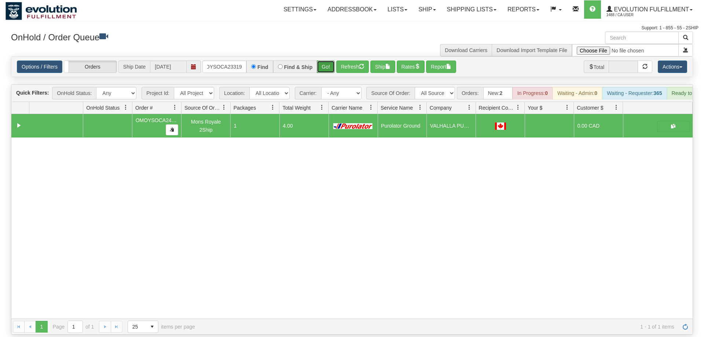
click at [328, 60] on button "Go!" at bounding box center [326, 66] width 18 height 12
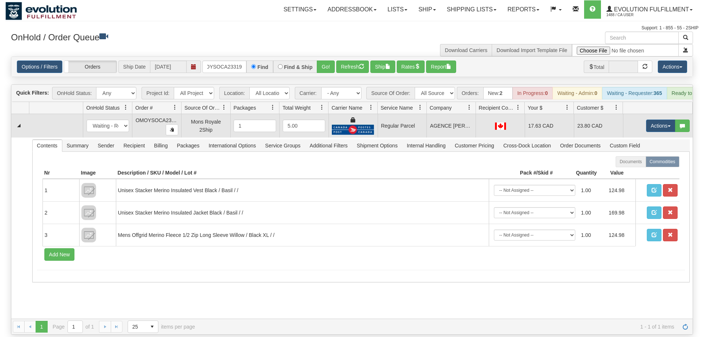
click at [670, 114] on td "Actions Open Refresh Rates Rate All Services Ship Delete Edit Items" at bounding box center [658, 125] width 70 height 23
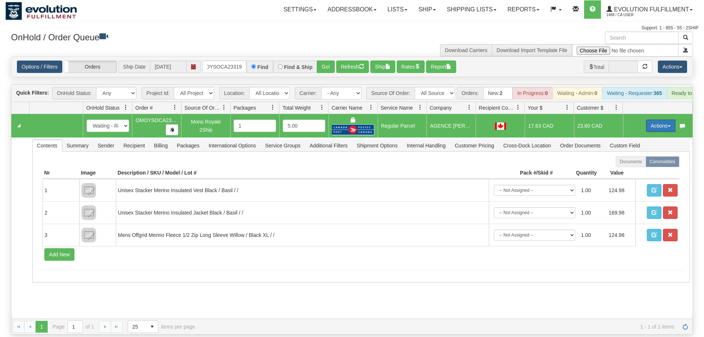
click at [664, 120] on button "Actions" at bounding box center [660, 126] width 29 height 12
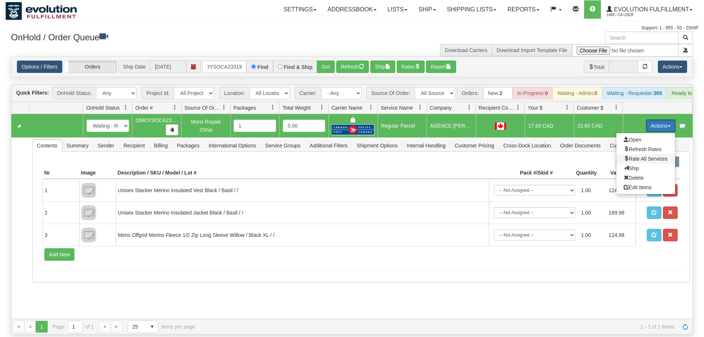
click at [641, 156] on span "Rate All Services" at bounding box center [646, 159] width 44 height 6
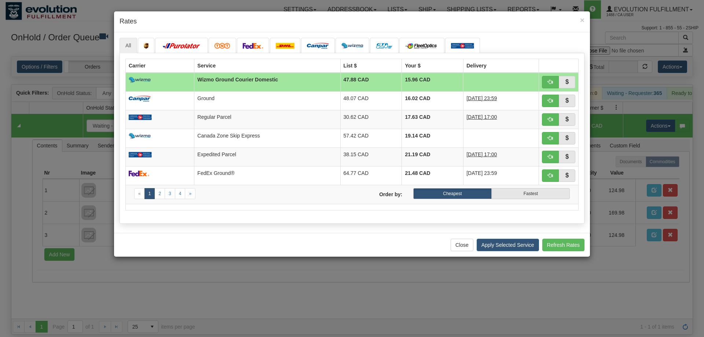
click at [229, 14] on div "× Rates" at bounding box center [352, 21] width 476 height 21
click at [545, 161] on button "button" at bounding box center [550, 157] width 17 height 12
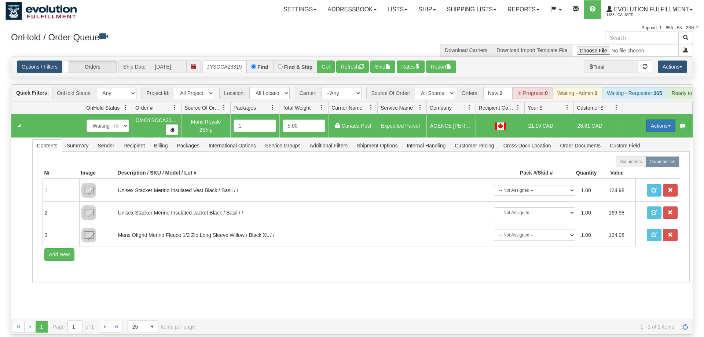
click at [659, 120] on button "Actions" at bounding box center [660, 126] width 29 height 12
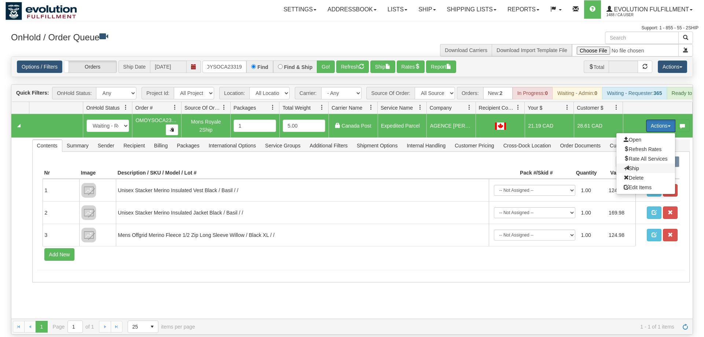
click at [635, 165] on span "Ship" at bounding box center [631, 168] width 15 height 6
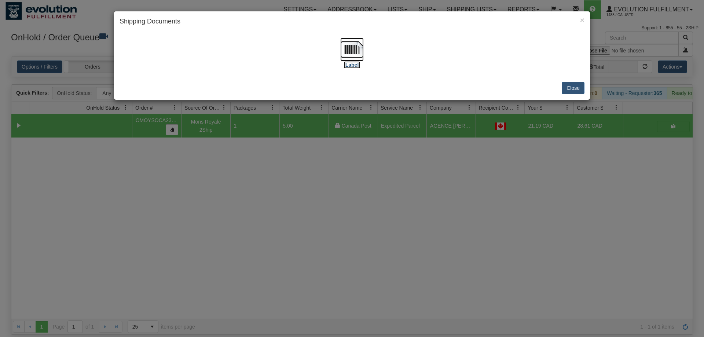
click at [356, 67] on label "[Label]" at bounding box center [351, 64] width 17 height 7
